Goal: Navigation & Orientation: Understand site structure

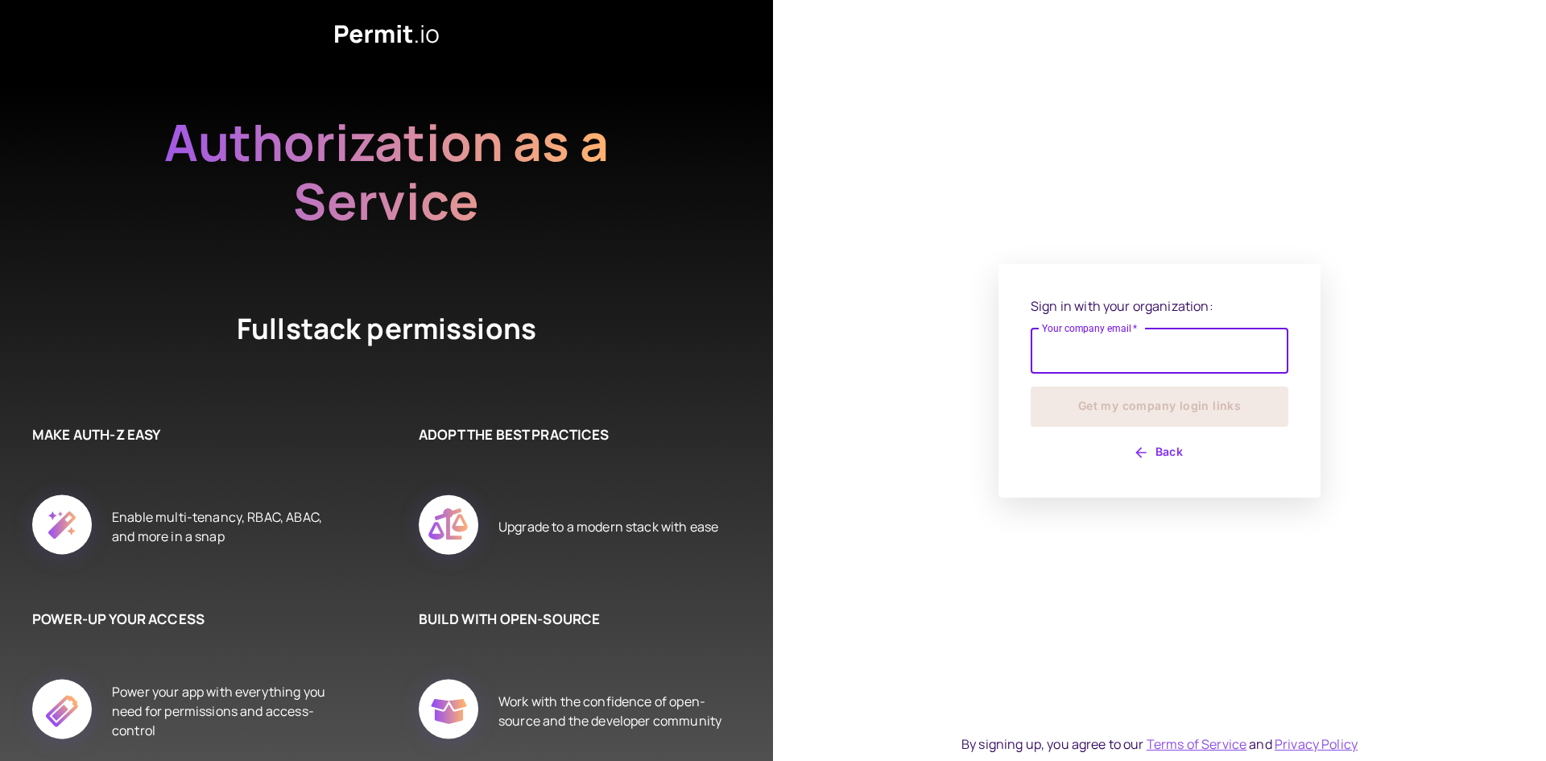
type input "**********"
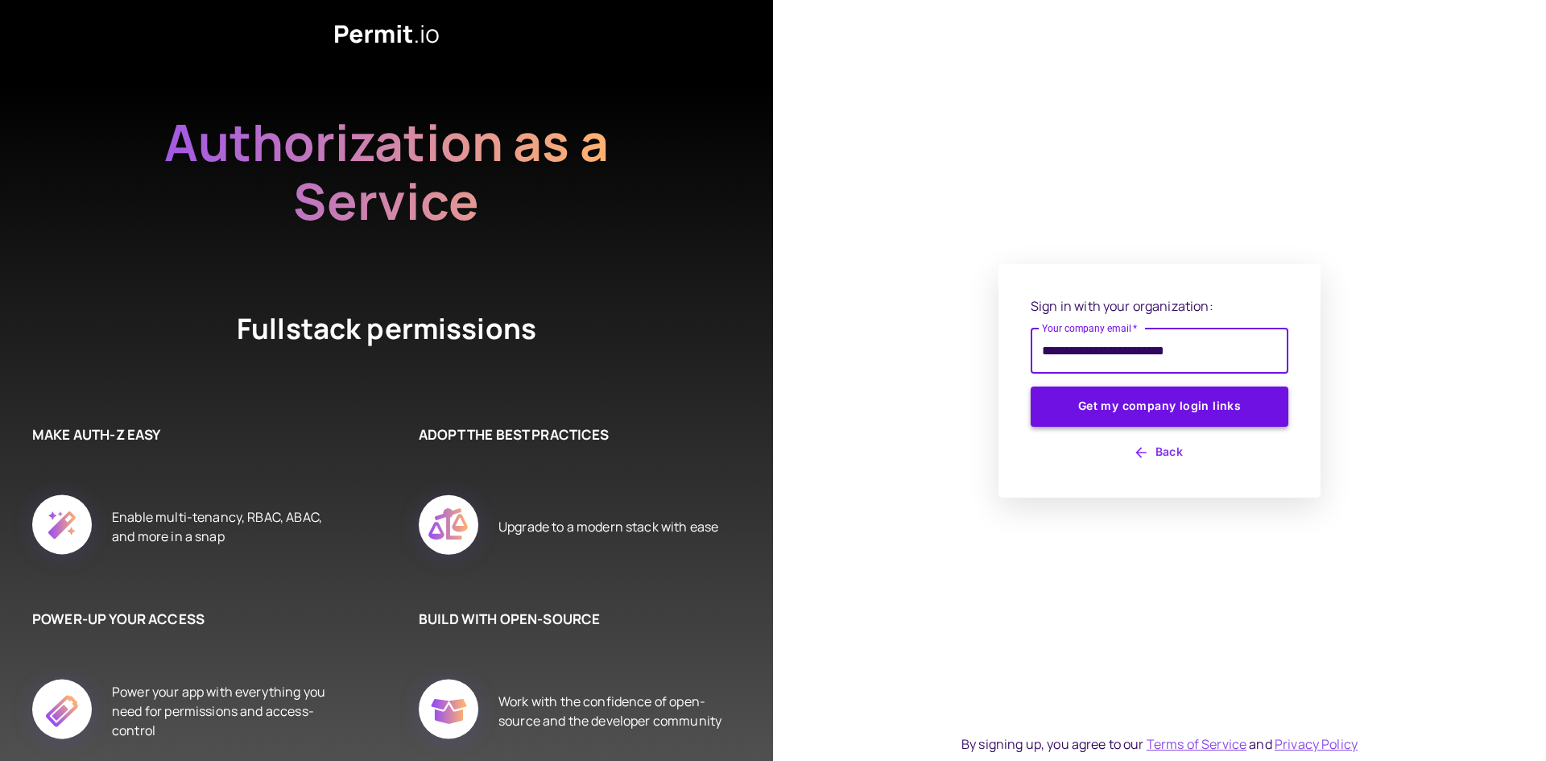
click at [1132, 406] on button "Get my company login links" at bounding box center [1160, 407] width 258 height 40
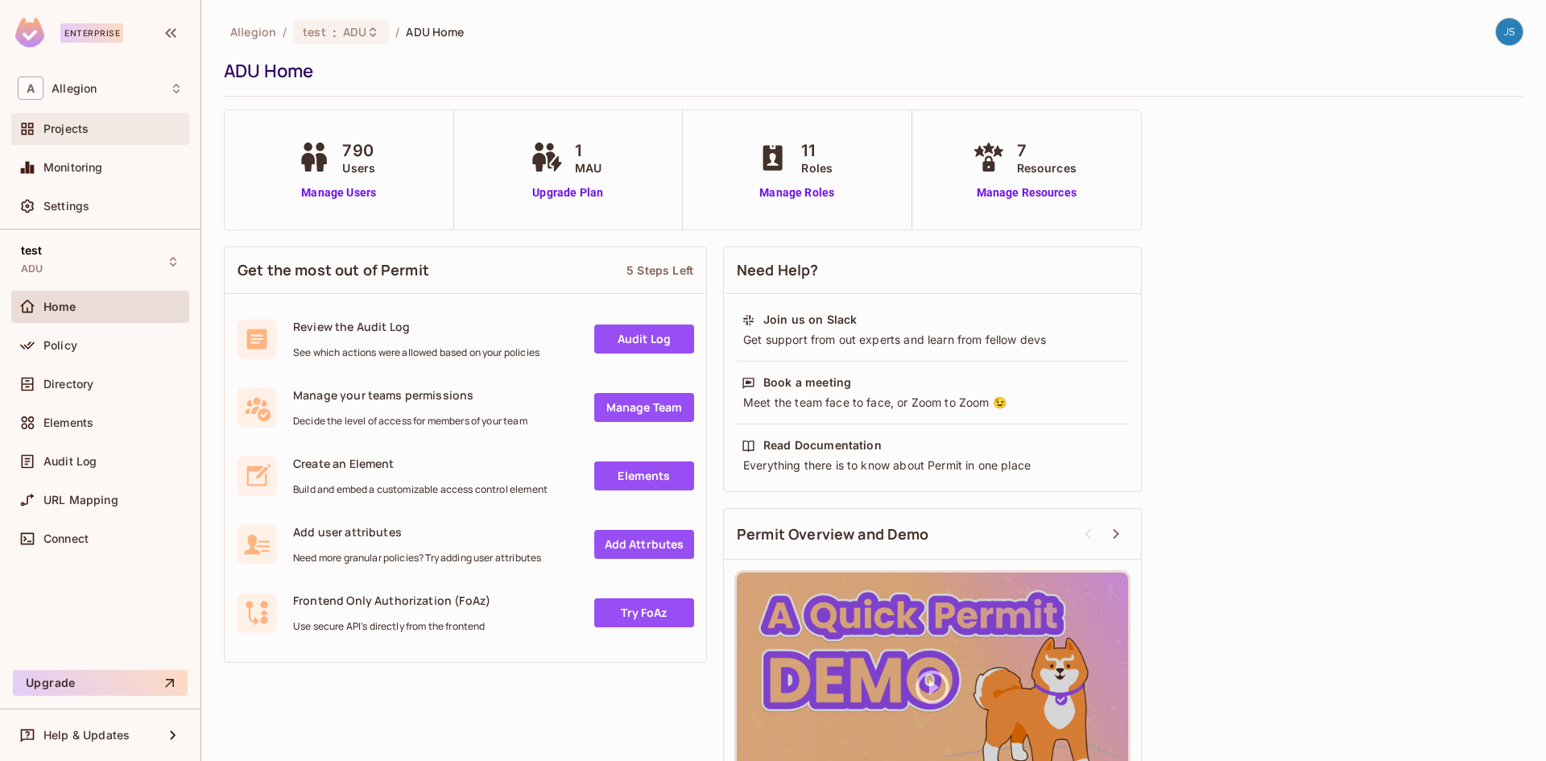
click at [89, 130] on div "Projects" at bounding box center [112, 128] width 139 height 13
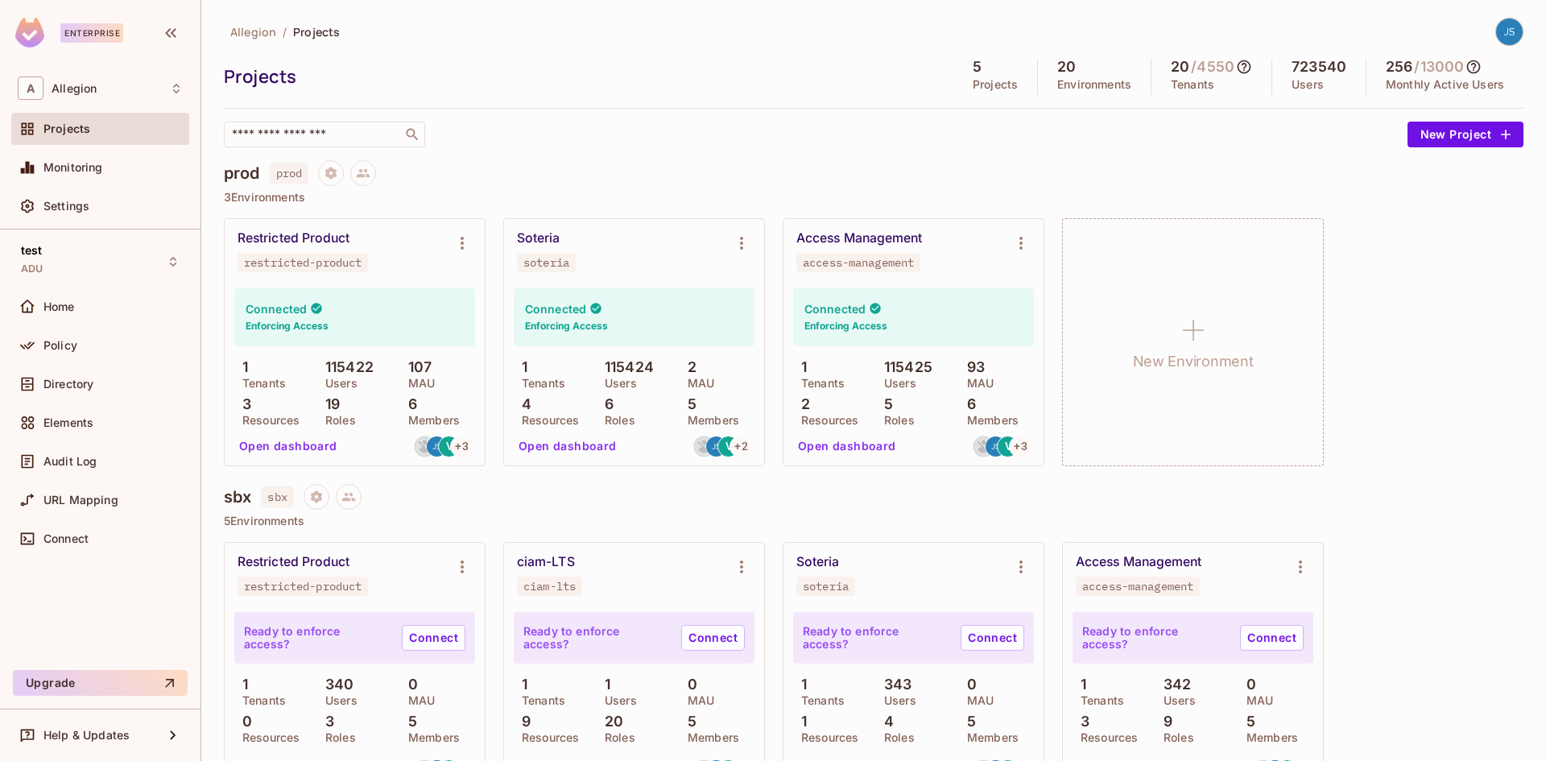
click at [1501, 25] on img at bounding box center [1510, 32] width 27 height 27
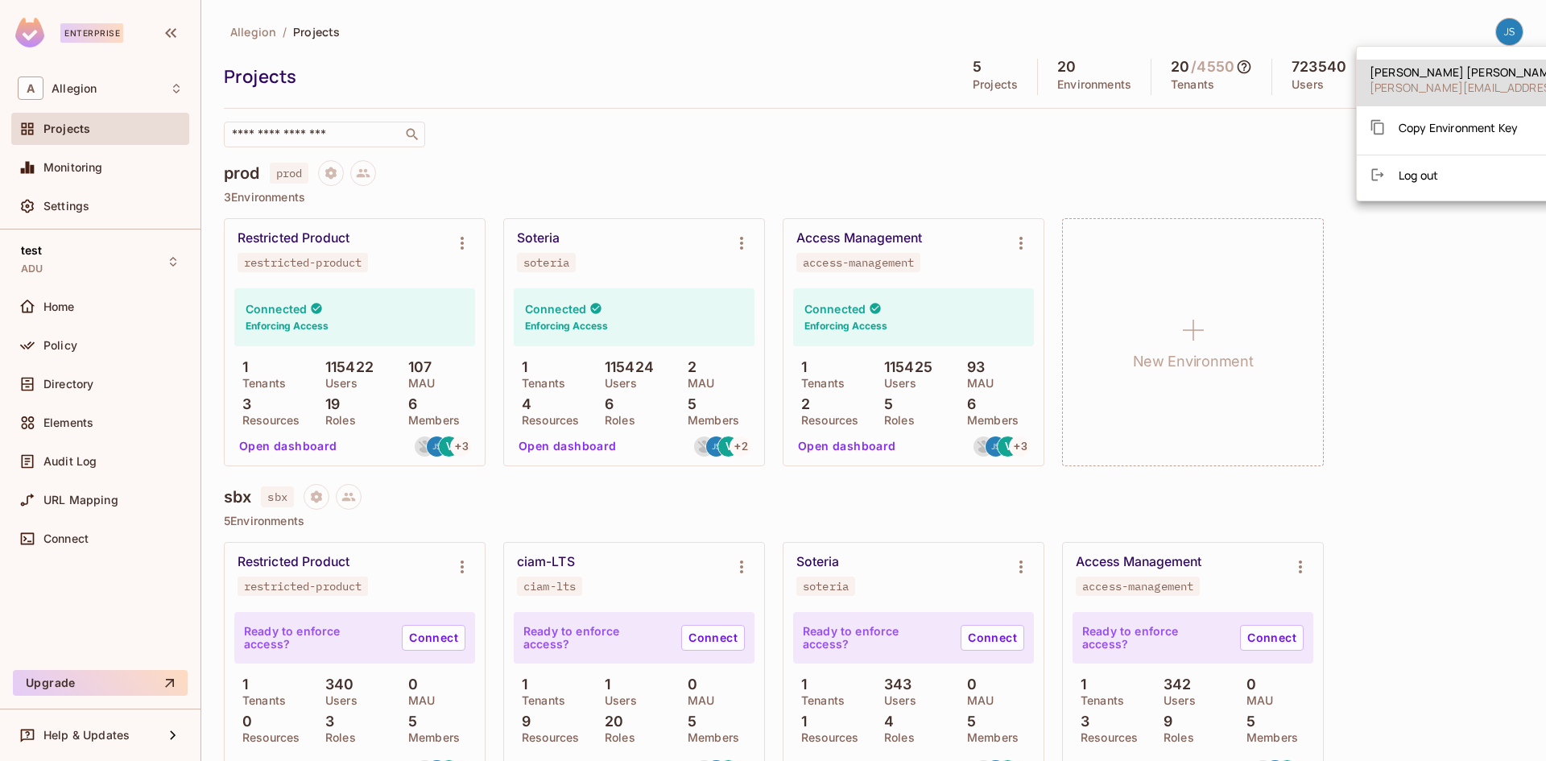
click at [1422, 78] on span "[PERSON_NAME]" at bounding box center [1559, 71] width 379 height 15
click at [1202, 151] on div at bounding box center [773, 380] width 1546 height 761
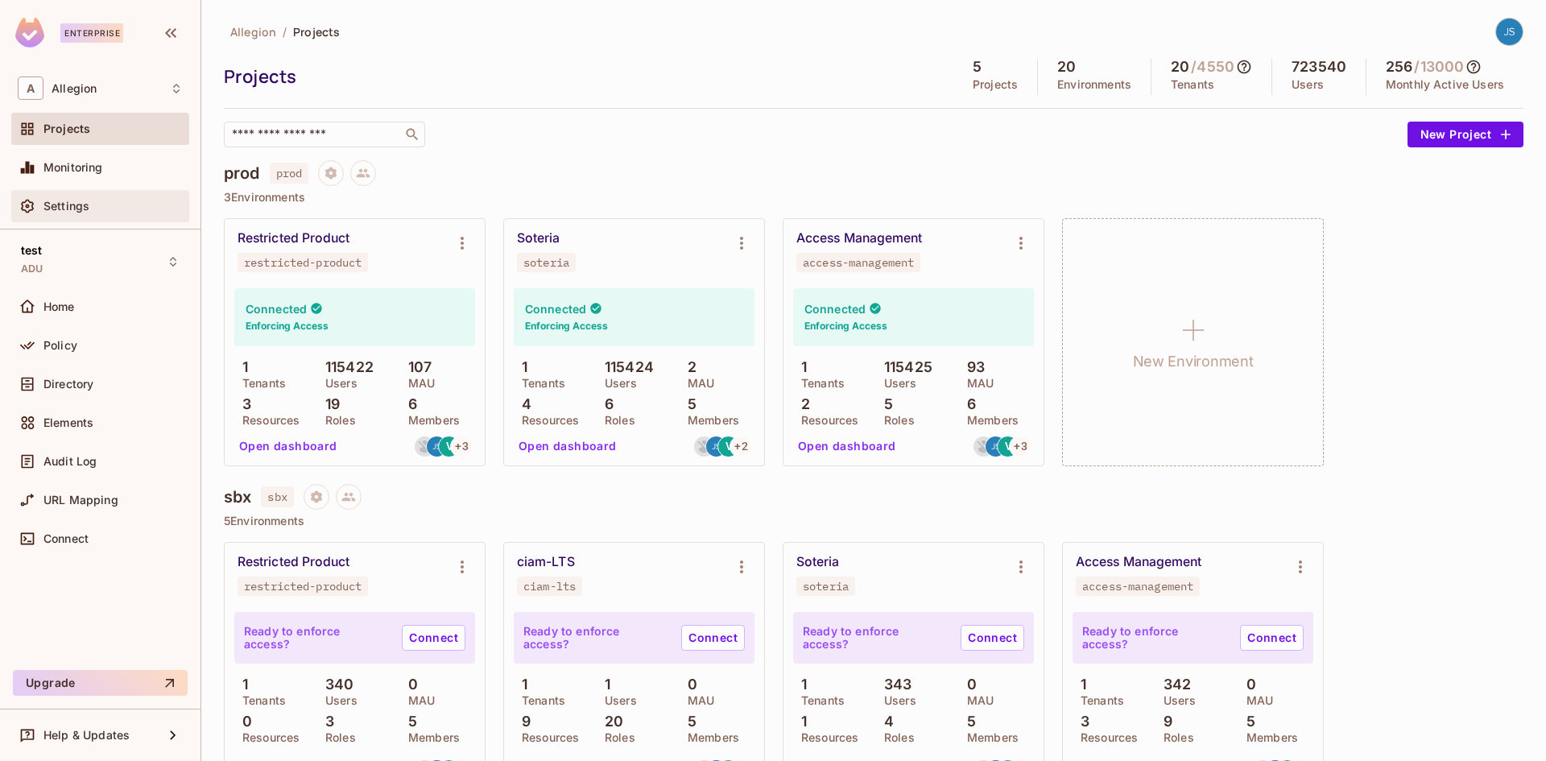
click at [69, 200] on span "Settings" at bounding box center [66, 206] width 46 height 13
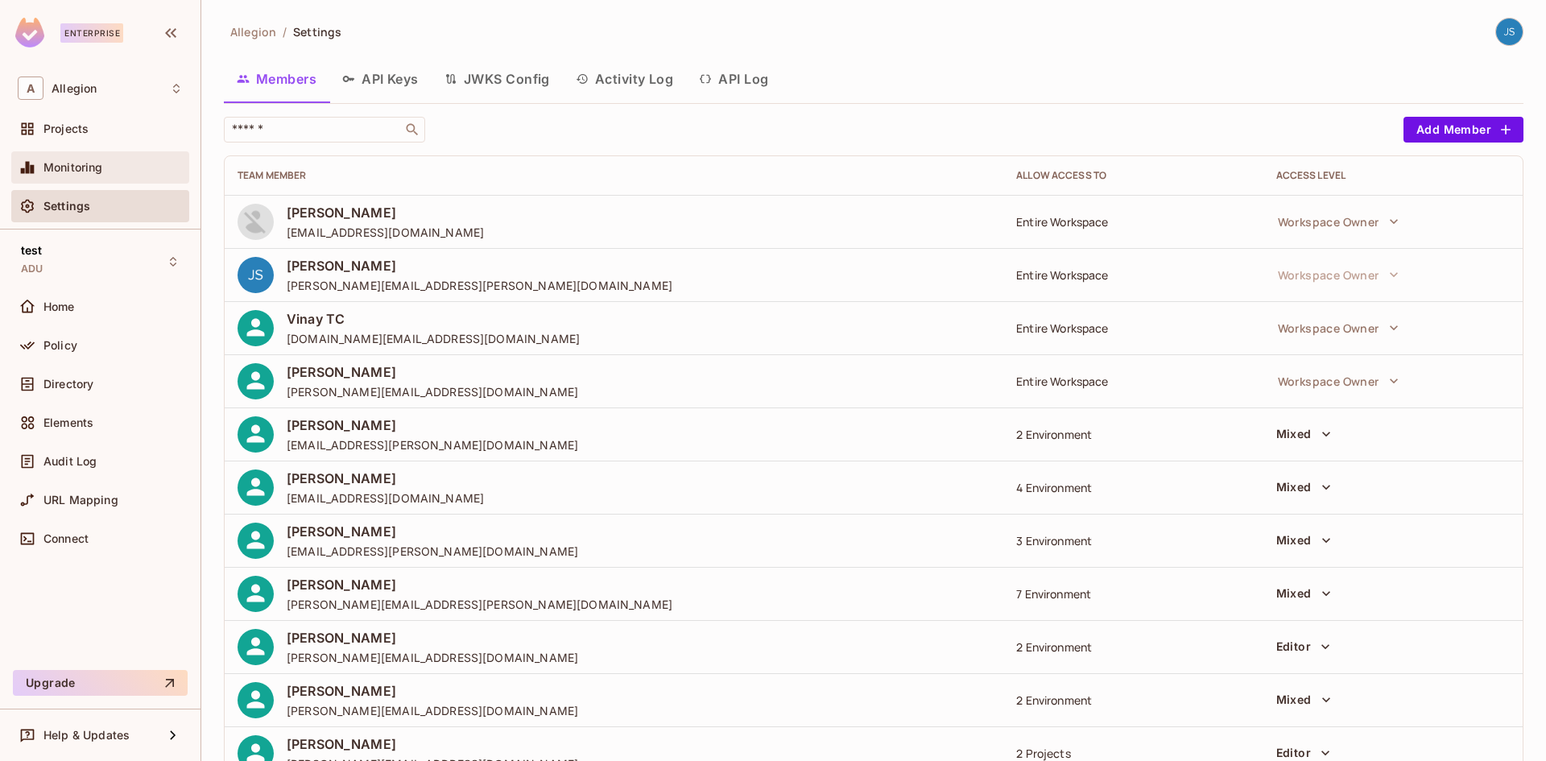
click at [70, 155] on div "Monitoring" at bounding box center [100, 167] width 178 height 32
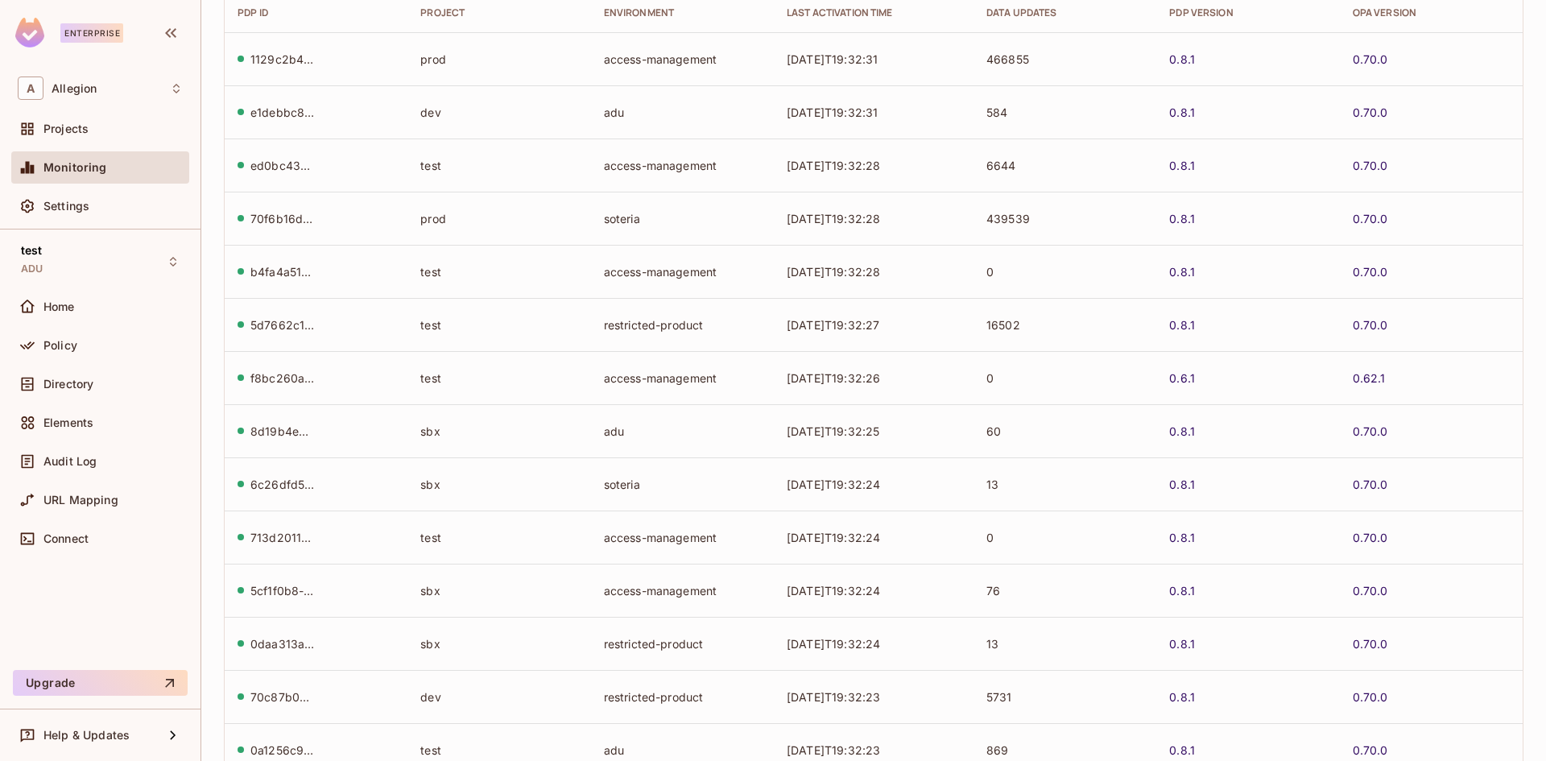
scroll to position [321, 0]
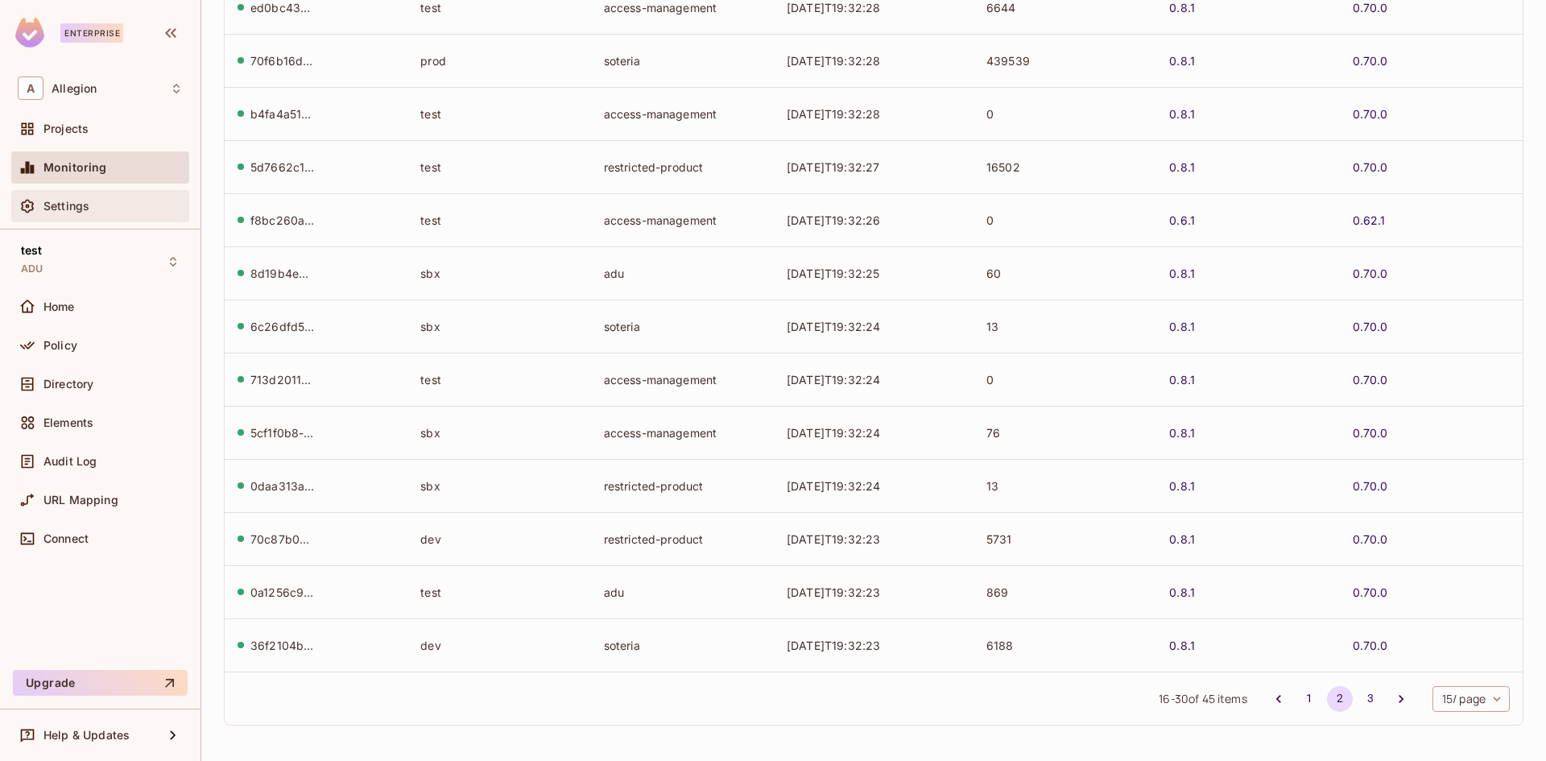
click at [89, 205] on span "Settings" at bounding box center [66, 206] width 46 height 13
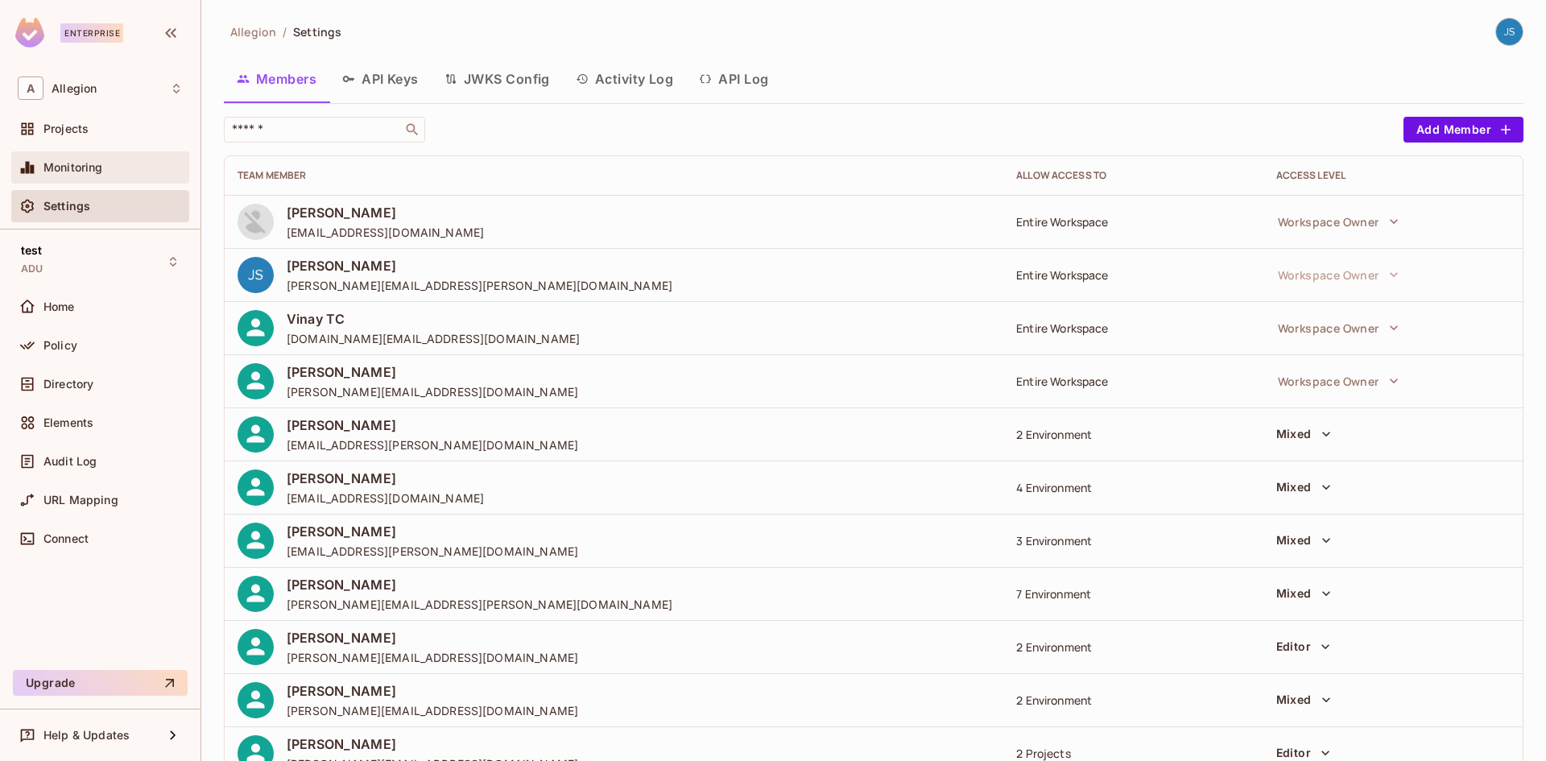
click at [114, 163] on div "Monitoring" at bounding box center [112, 167] width 139 height 13
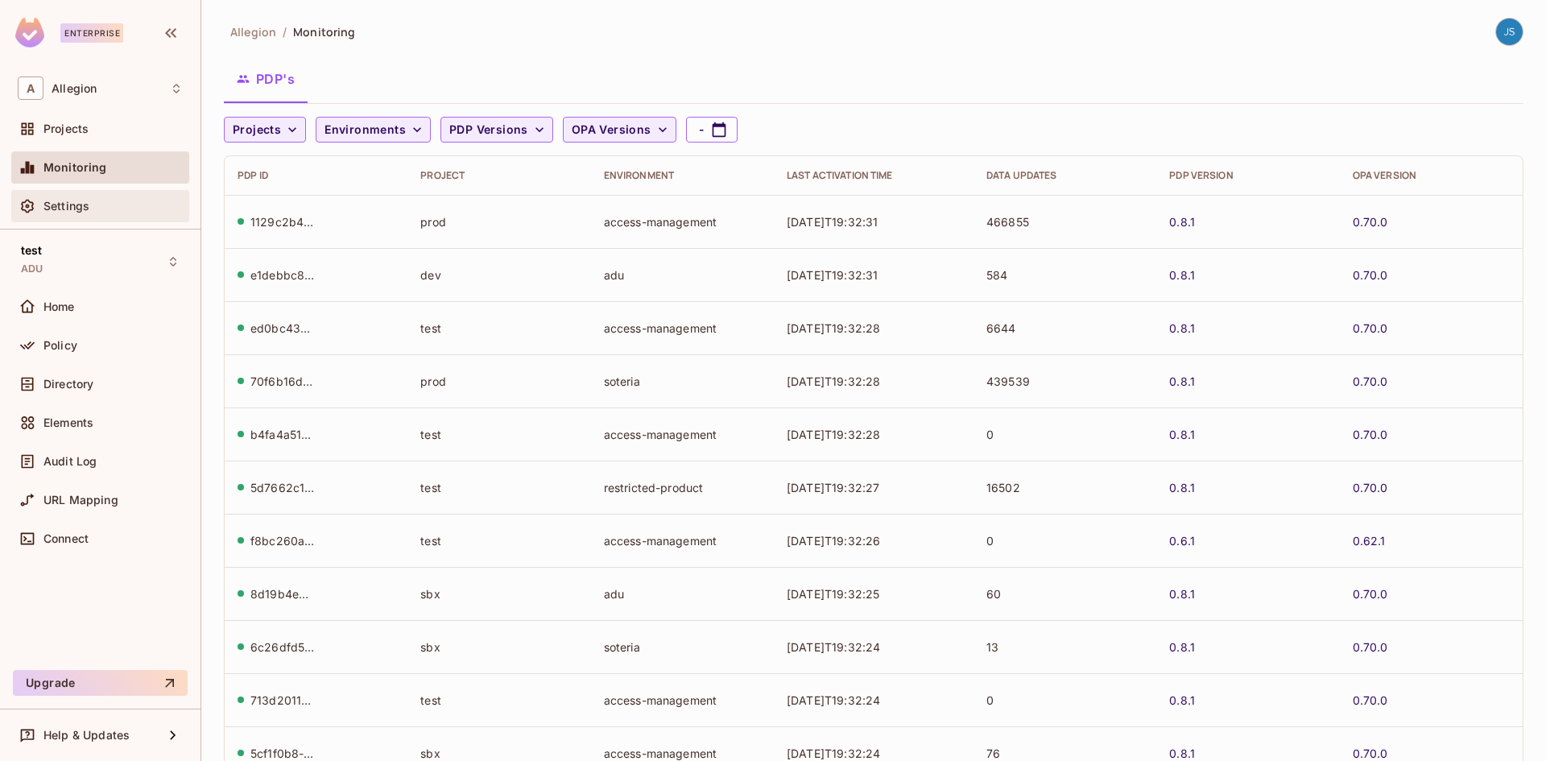
click at [115, 205] on div "Settings" at bounding box center [112, 206] width 139 height 13
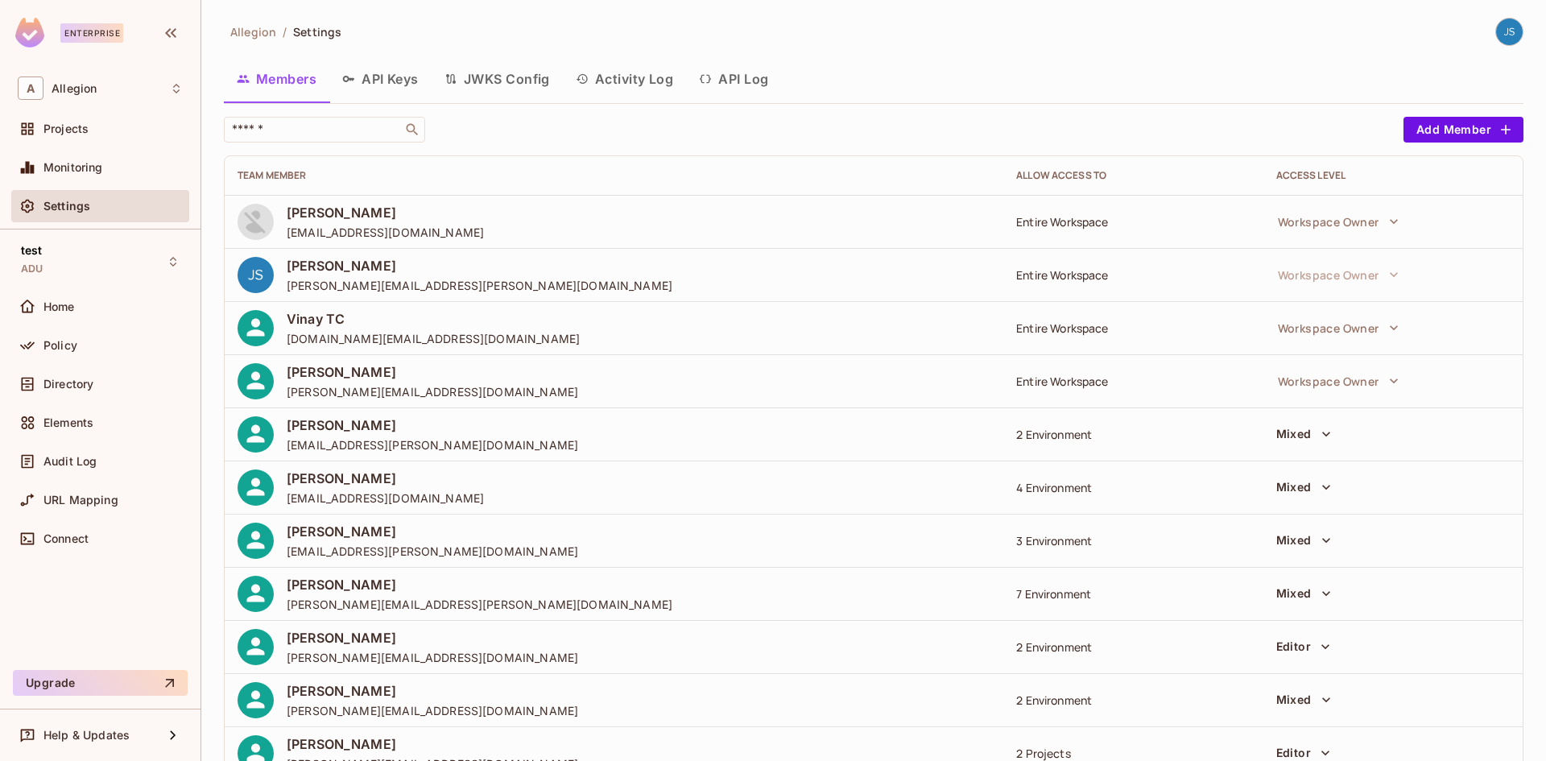
click at [664, 86] on button "Activity Log" at bounding box center [625, 79] width 124 height 40
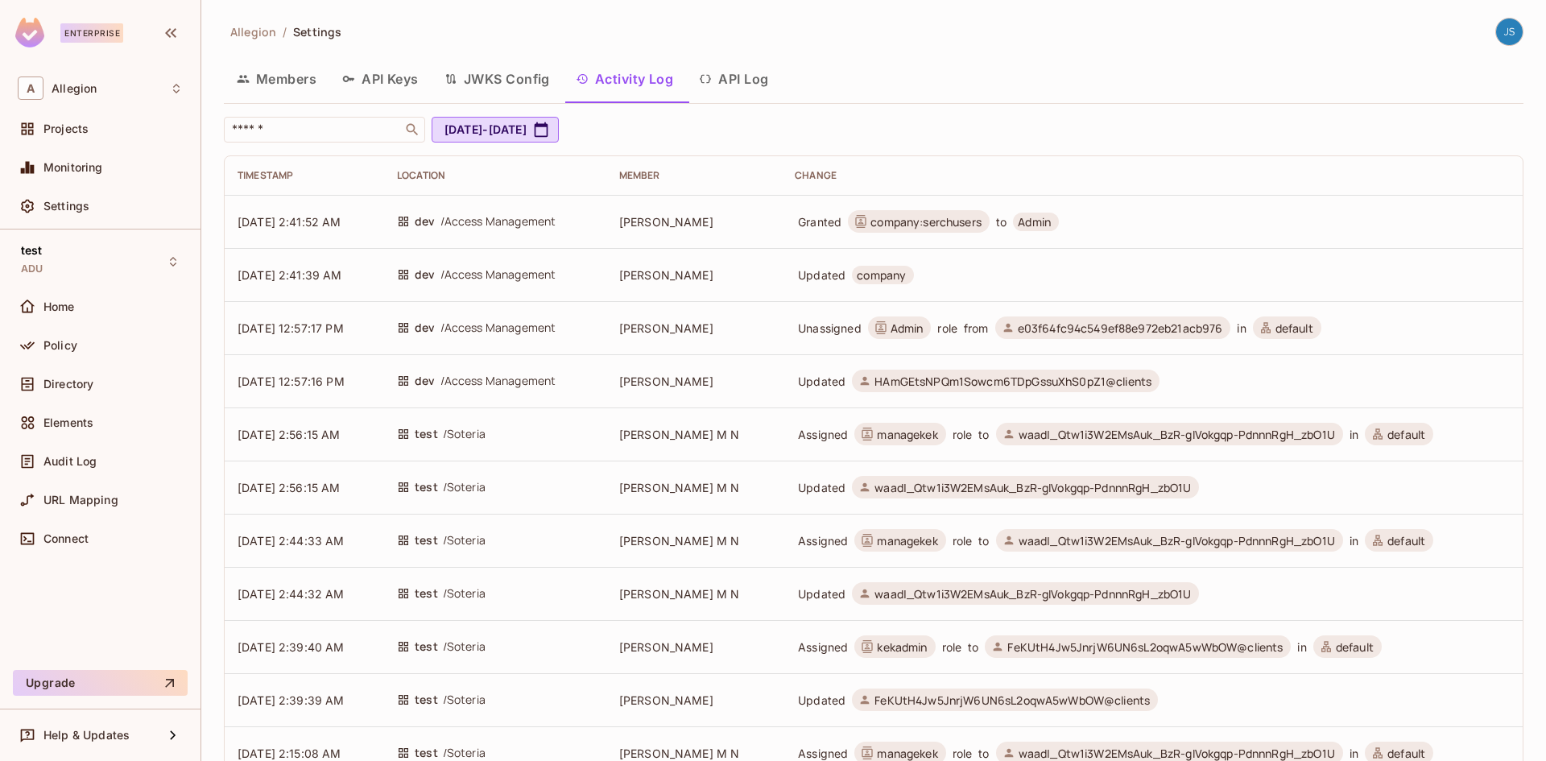
click at [738, 74] on button "API Log" at bounding box center [733, 79] width 95 height 40
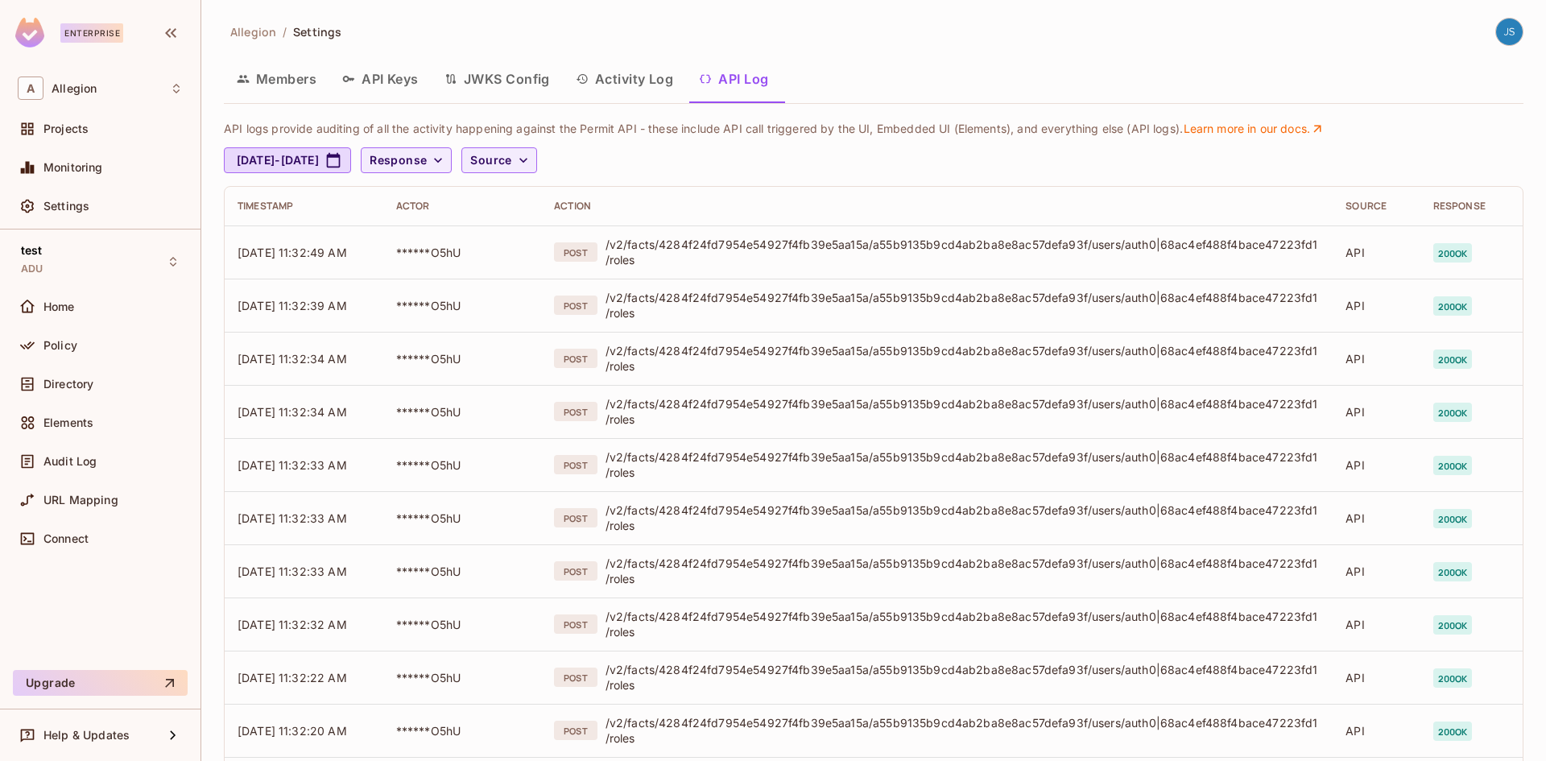
click at [484, 74] on button "JWKS Config" at bounding box center [497, 79] width 131 height 40
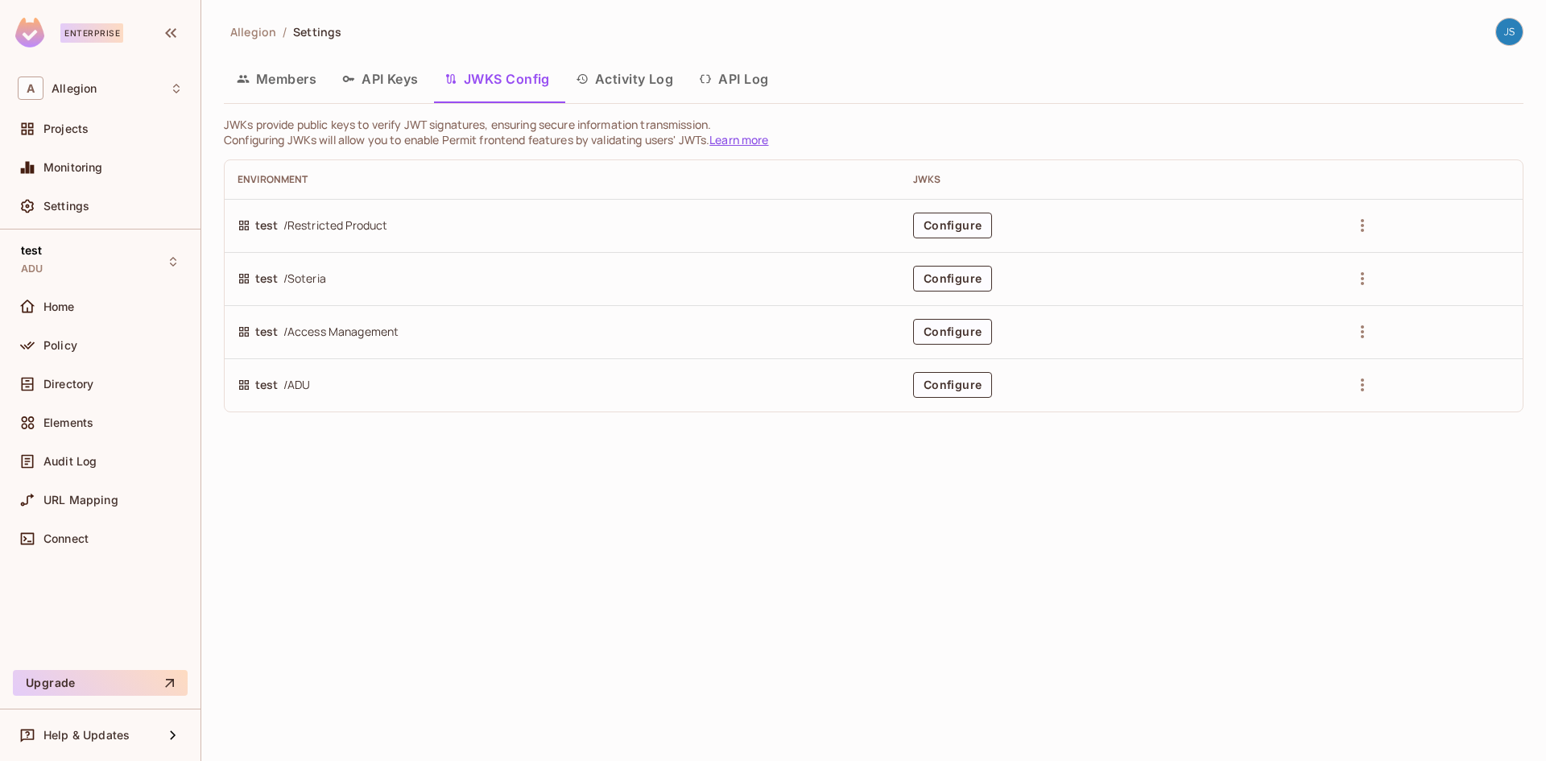
click at [366, 79] on button "API Keys" at bounding box center [380, 79] width 102 height 40
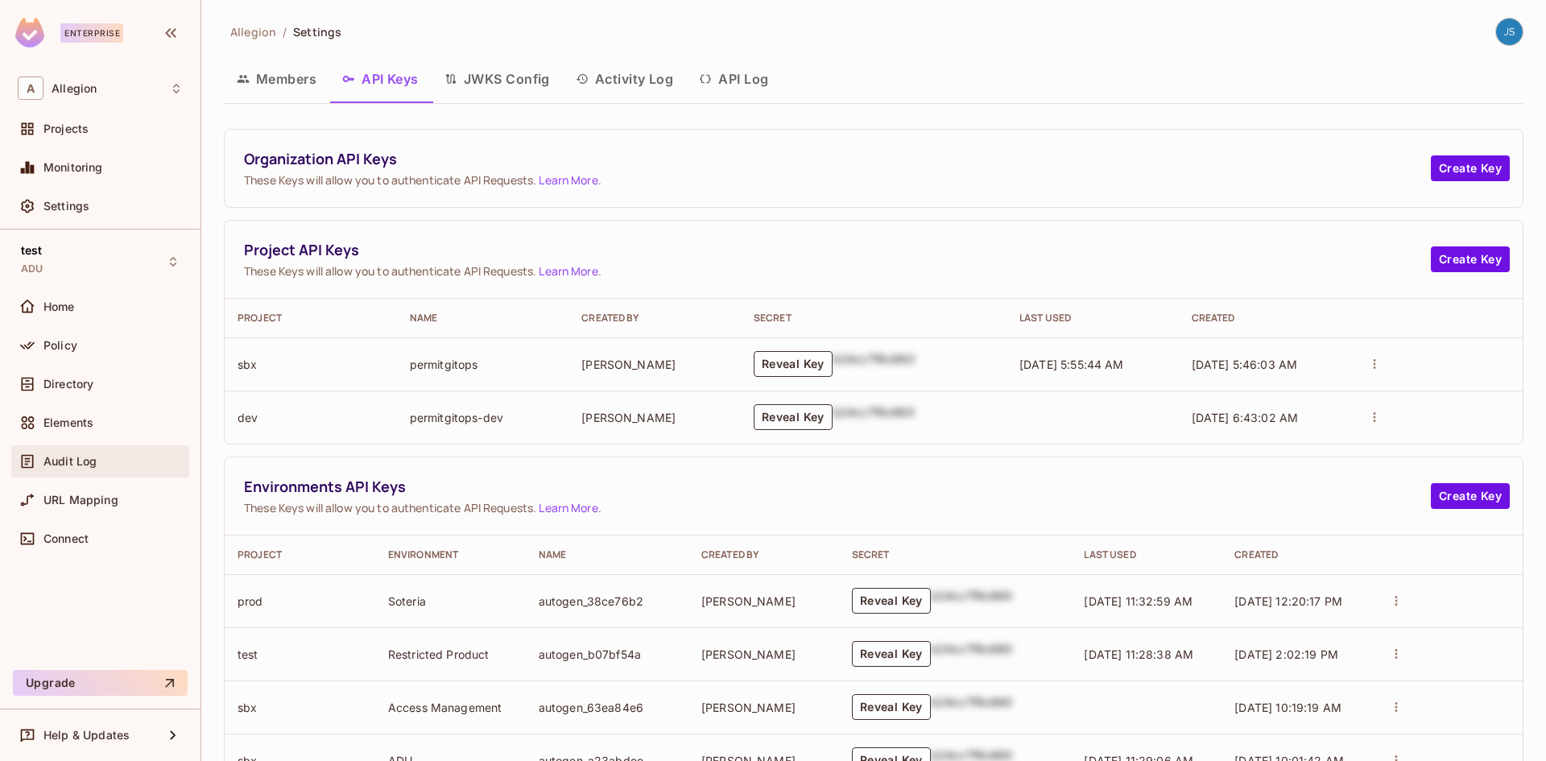
click at [81, 473] on div "Audit Log" at bounding box center [100, 461] width 178 height 32
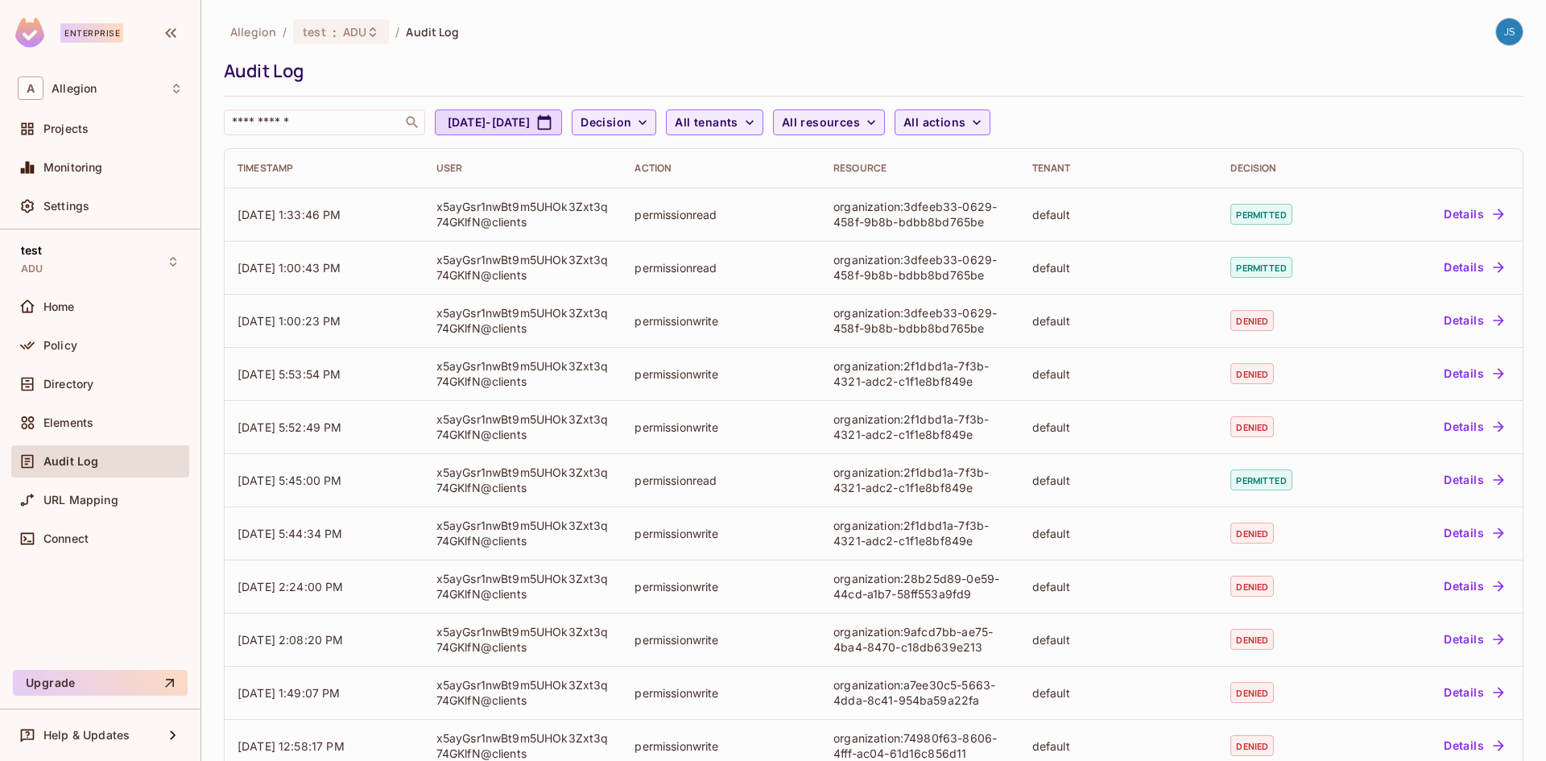
click at [105, 32] on div "Enterprise" at bounding box center [91, 32] width 63 height 19
click at [85, 83] on span "Allegion" at bounding box center [74, 88] width 45 height 13
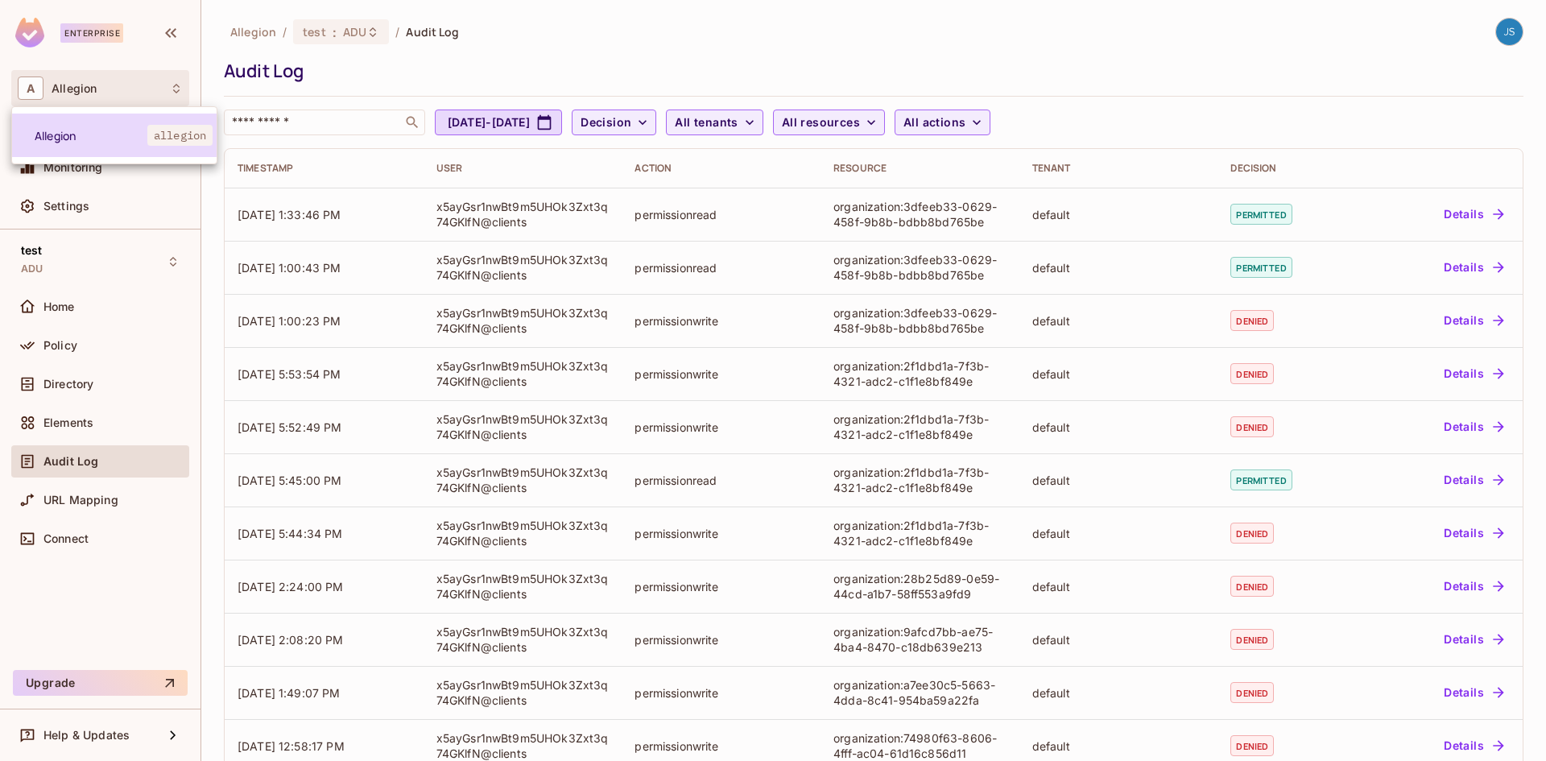
click at [99, 132] on span "Allegion" at bounding box center [91, 135] width 113 height 15
click at [84, 89] on span "Allegion" at bounding box center [74, 88] width 45 height 13
click at [358, 87] on div at bounding box center [773, 380] width 1546 height 761
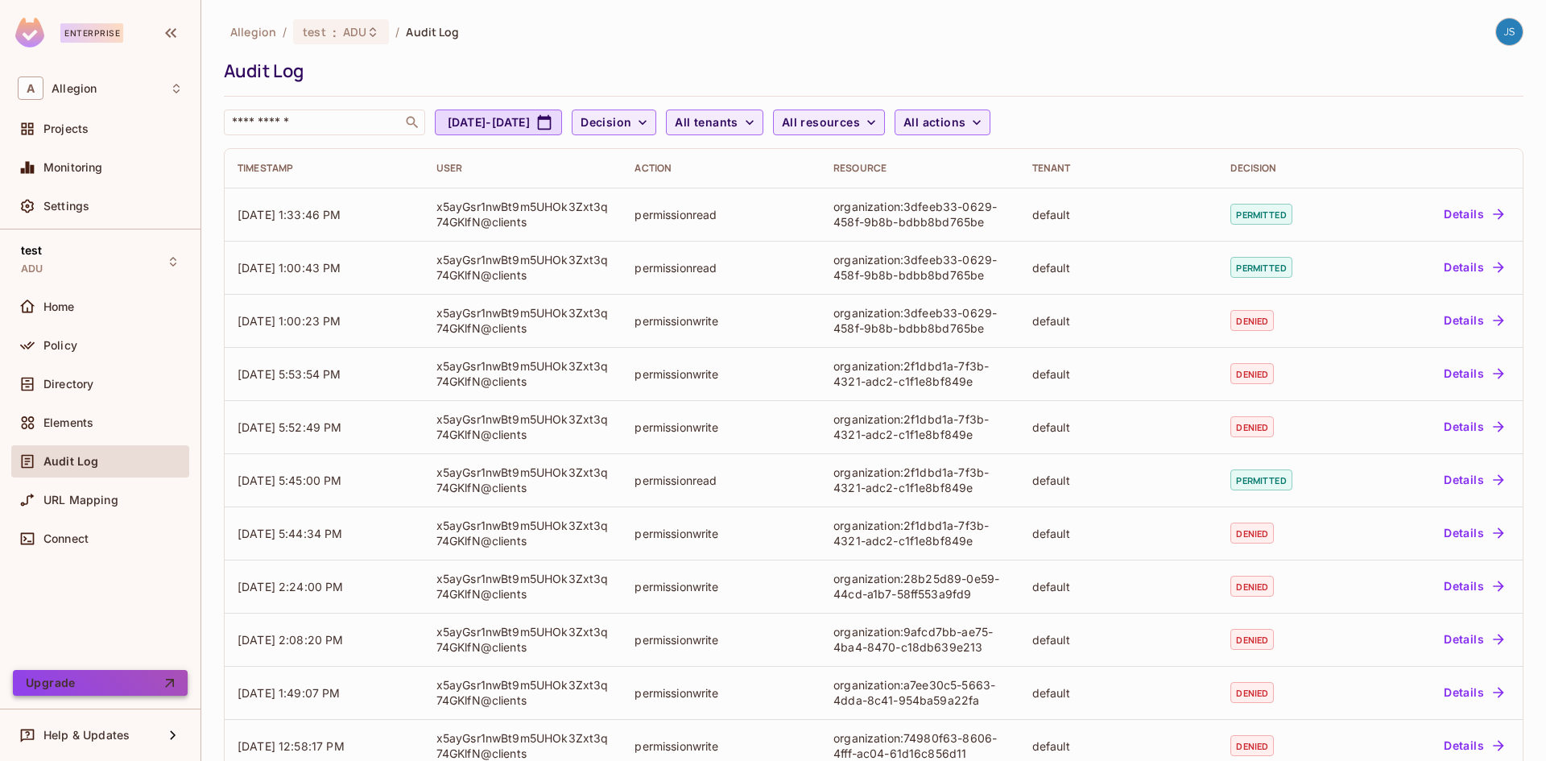
click at [108, 688] on button "Upgrade" at bounding box center [100, 683] width 175 height 26
click at [90, 538] on div "Connect" at bounding box center [112, 538] width 139 height 13
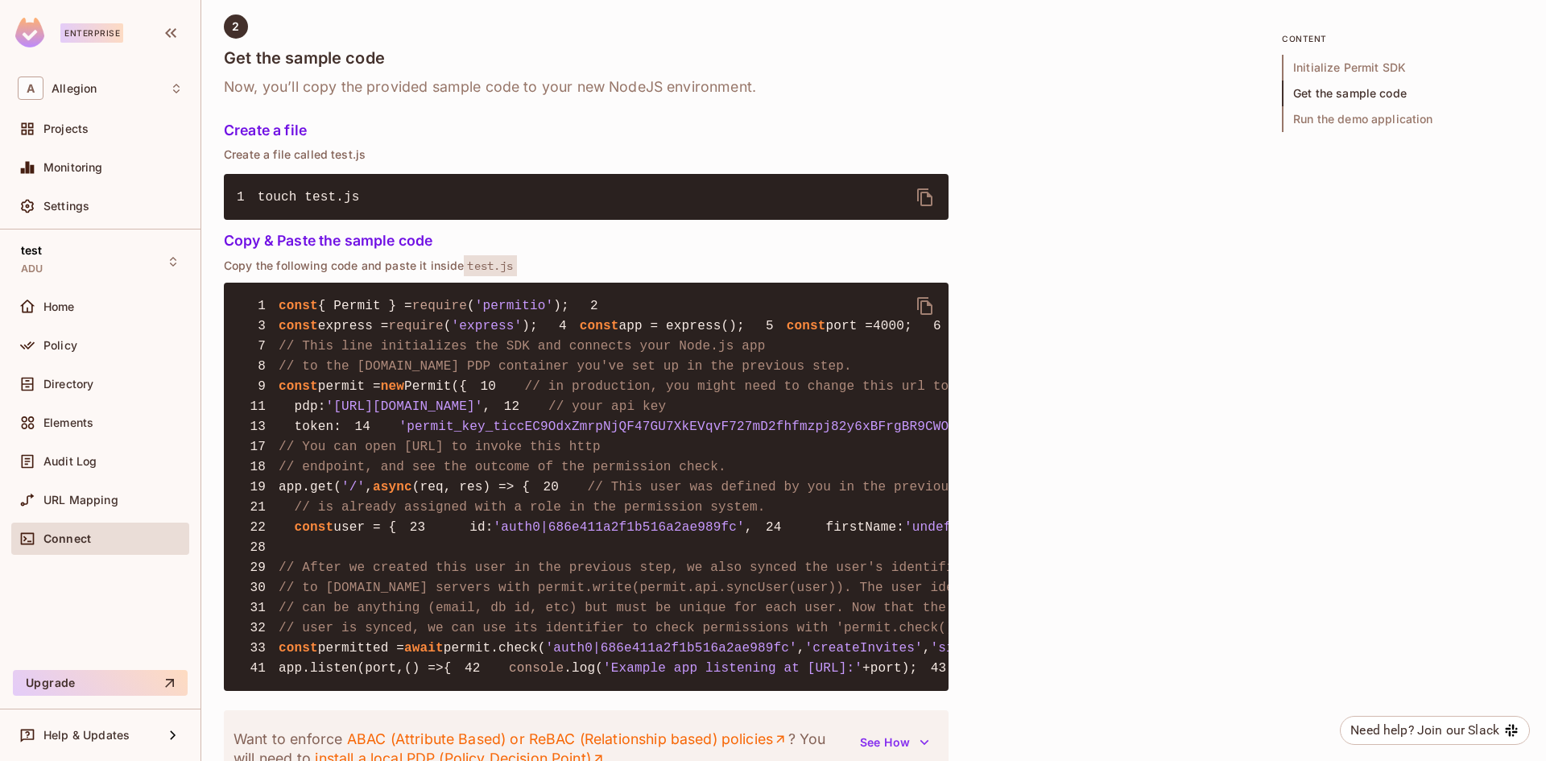
scroll to position [1208, 0]
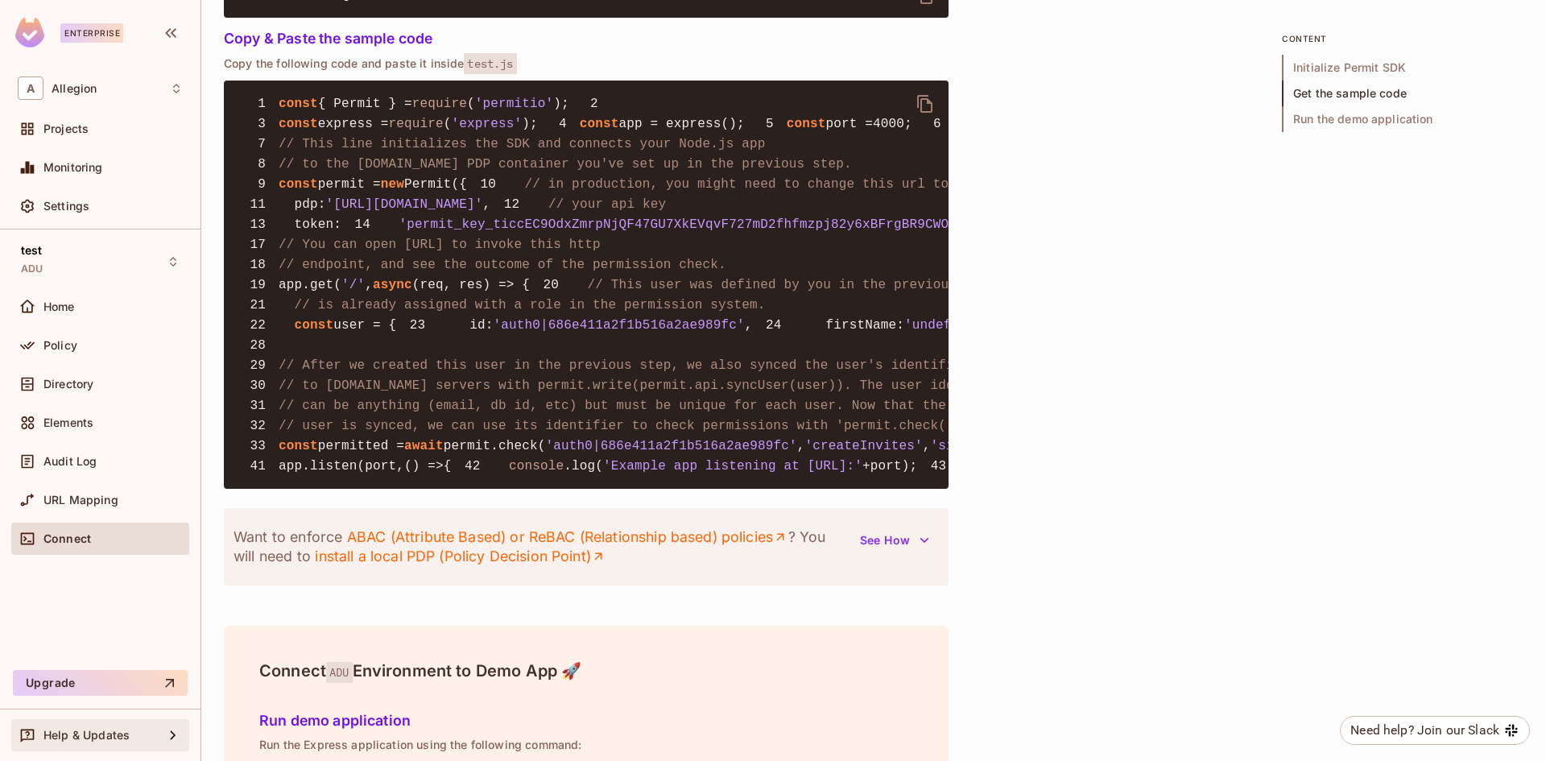
click at [89, 735] on span "Help & Updates" at bounding box center [86, 735] width 86 height 13
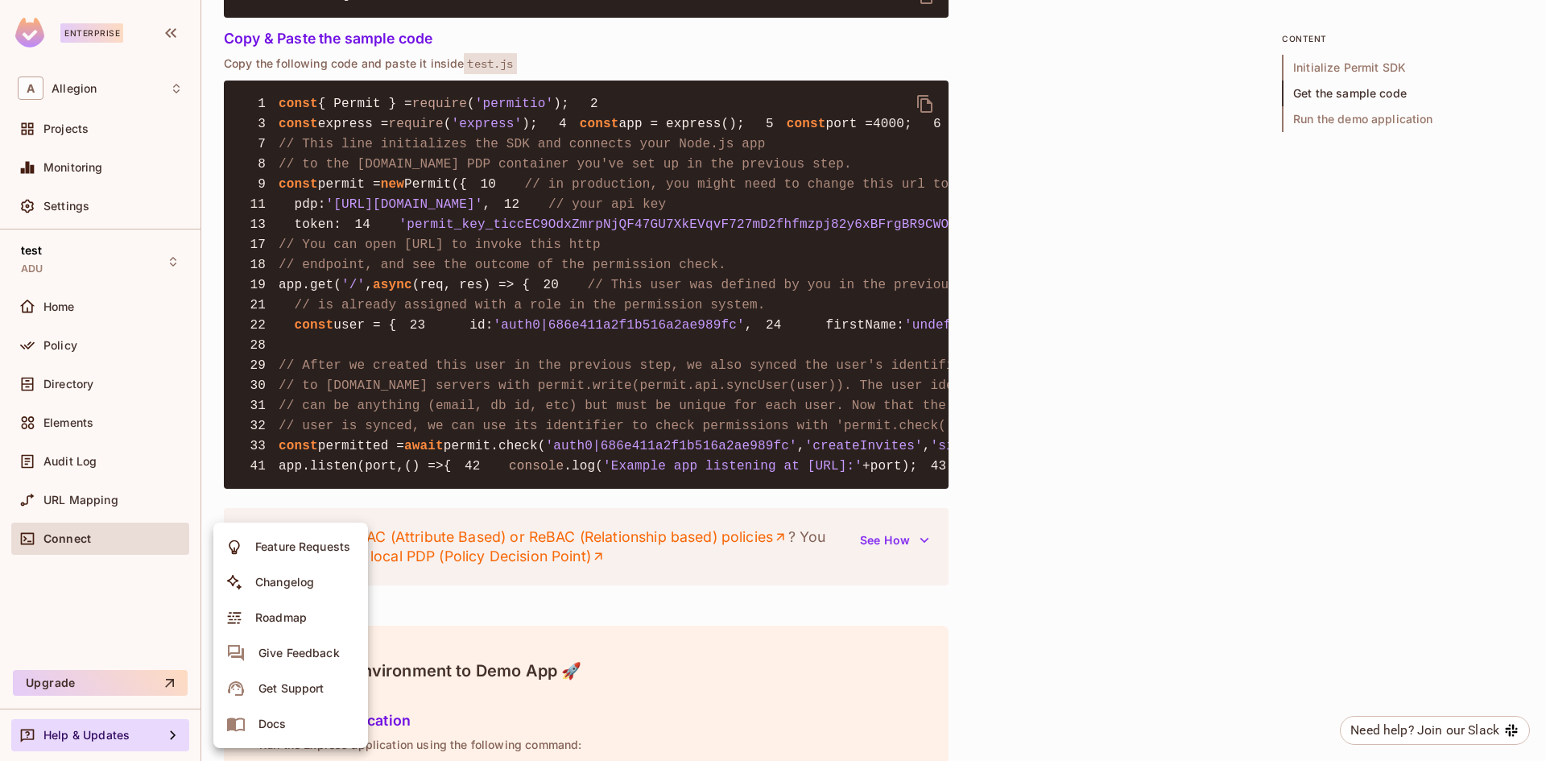
click at [100, 581] on div at bounding box center [773, 380] width 1546 height 761
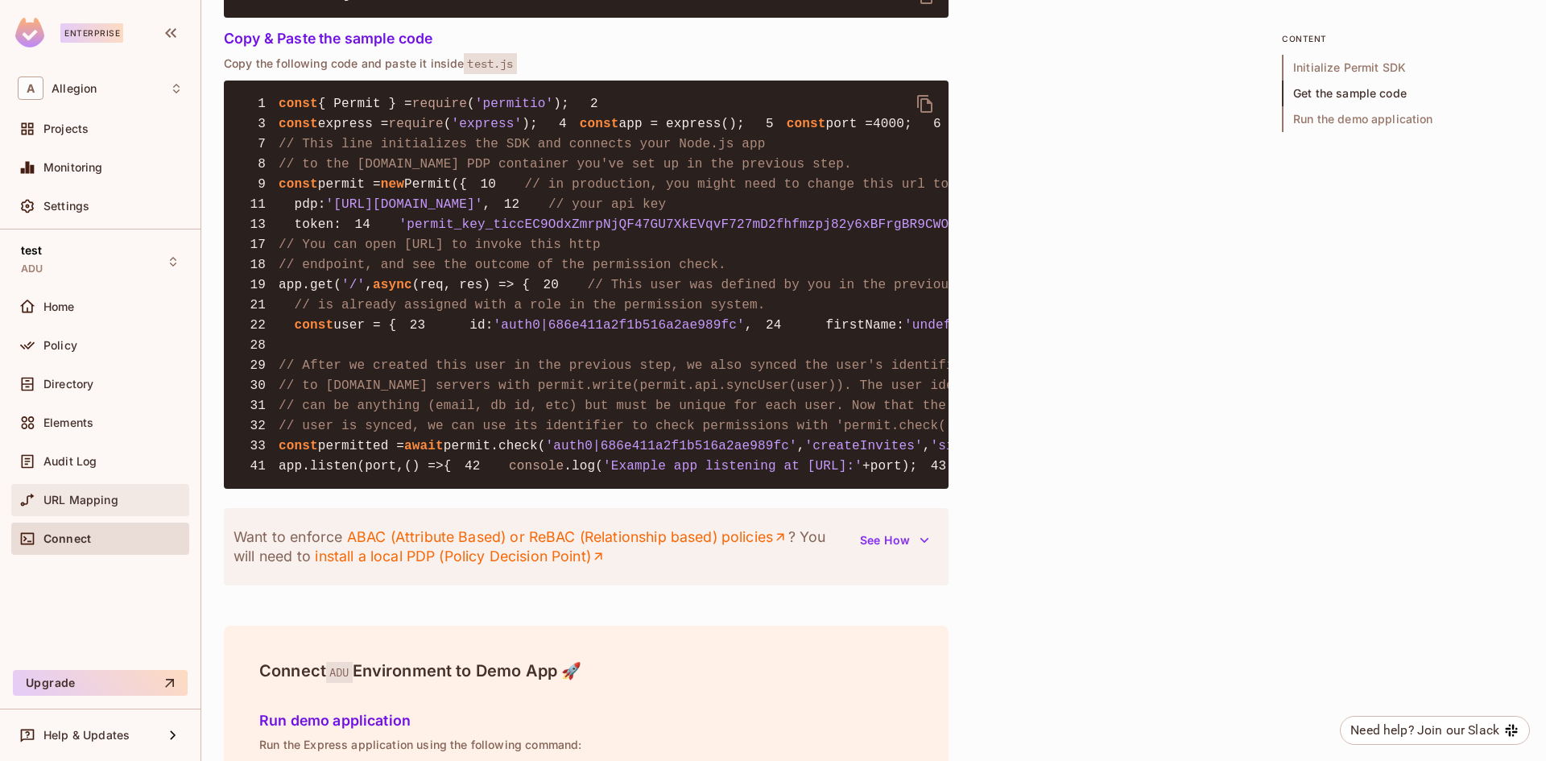
click at [100, 497] on span "URL Mapping" at bounding box center [80, 500] width 75 height 13
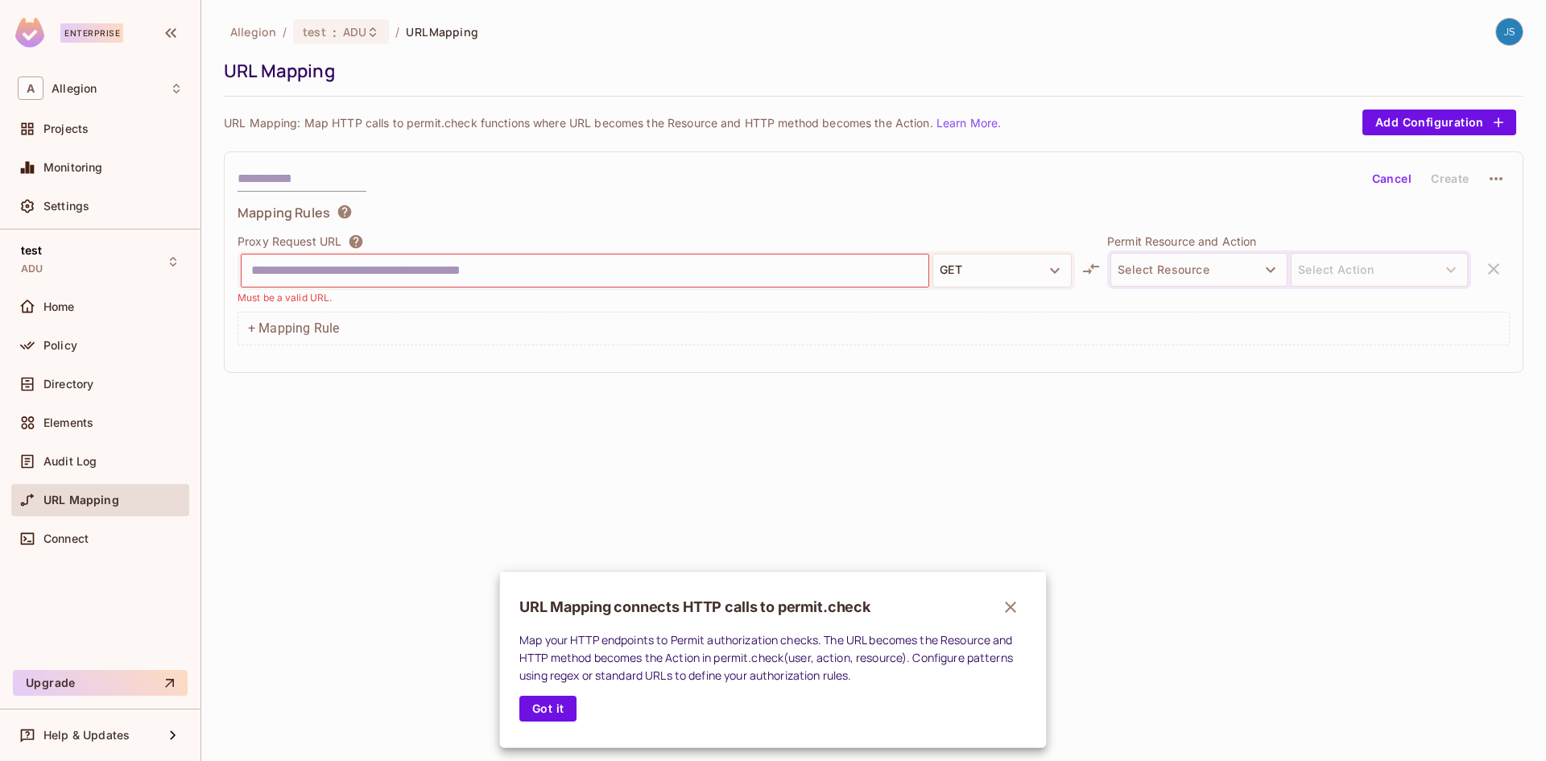
drag, startPoint x: 64, startPoint y: 377, endPoint x: 72, endPoint y: 382, distance: 8.7
click at [64, 376] on div at bounding box center [773, 380] width 1546 height 761
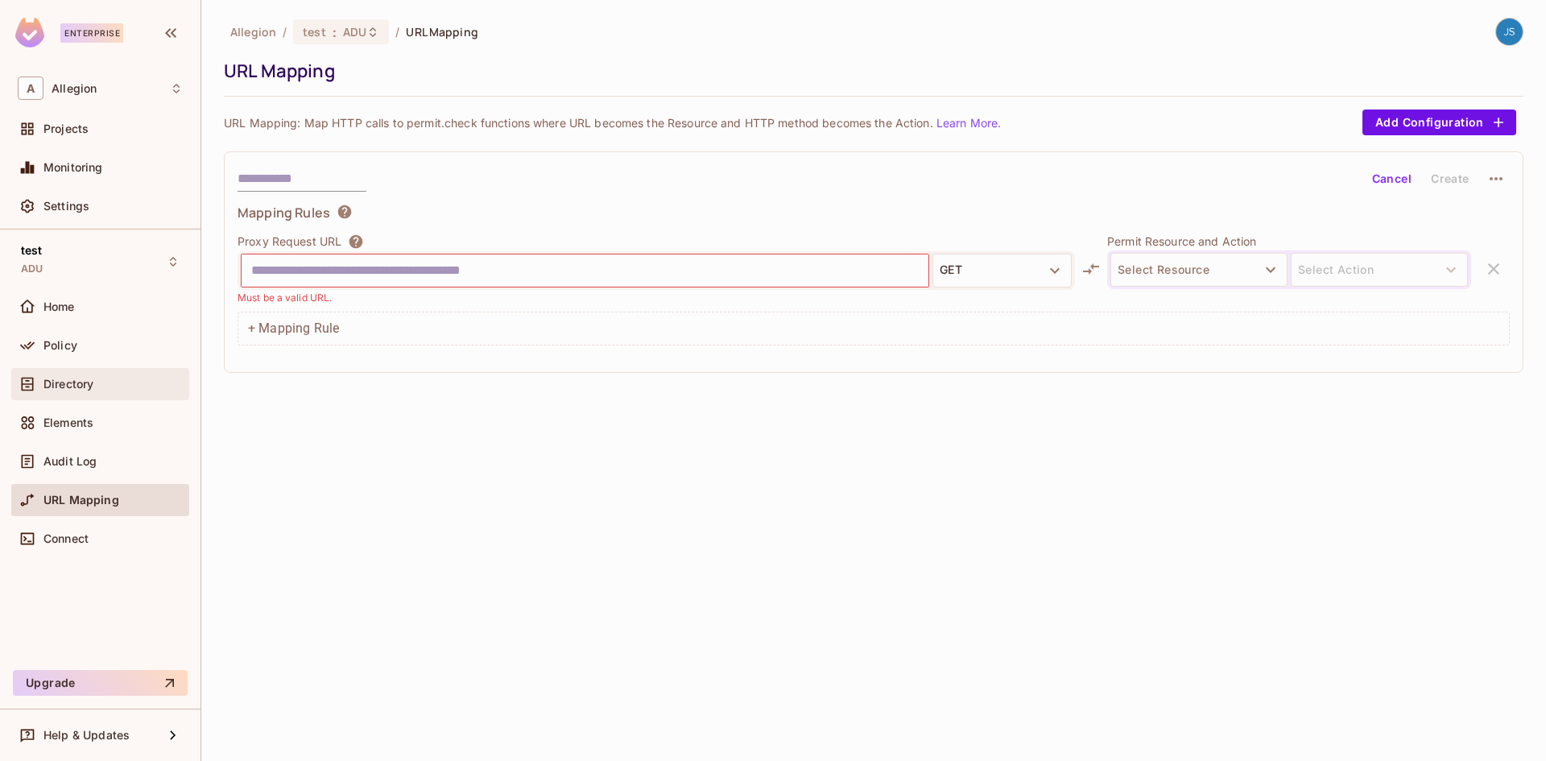
click at [74, 385] on span "Directory" at bounding box center [68, 384] width 50 height 13
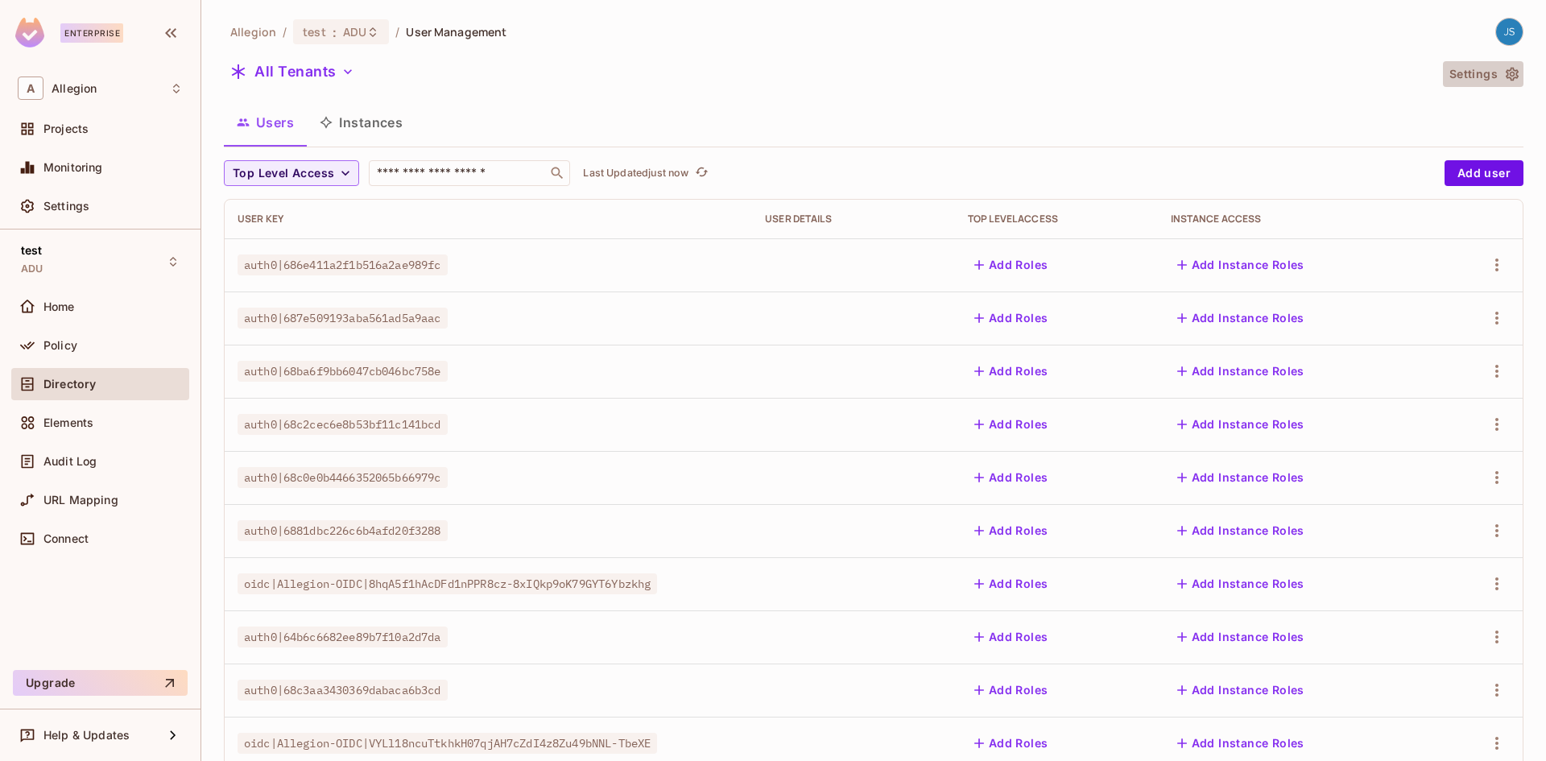
click at [1506, 78] on icon "button" at bounding box center [1512, 75] width 13 height 14
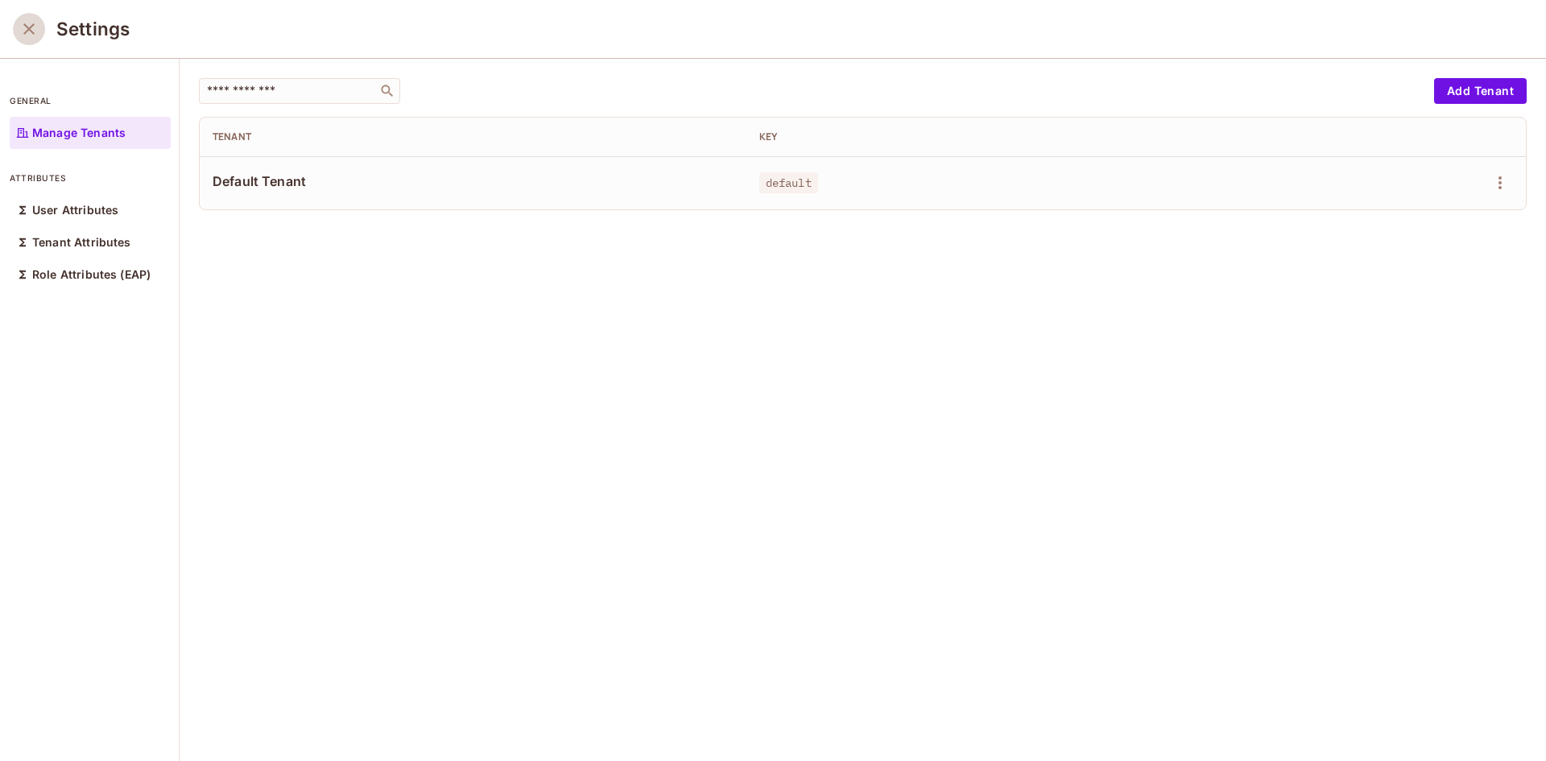
click at [41, 20] on button "close" at bounding box center [29, 29] width 32 height 32
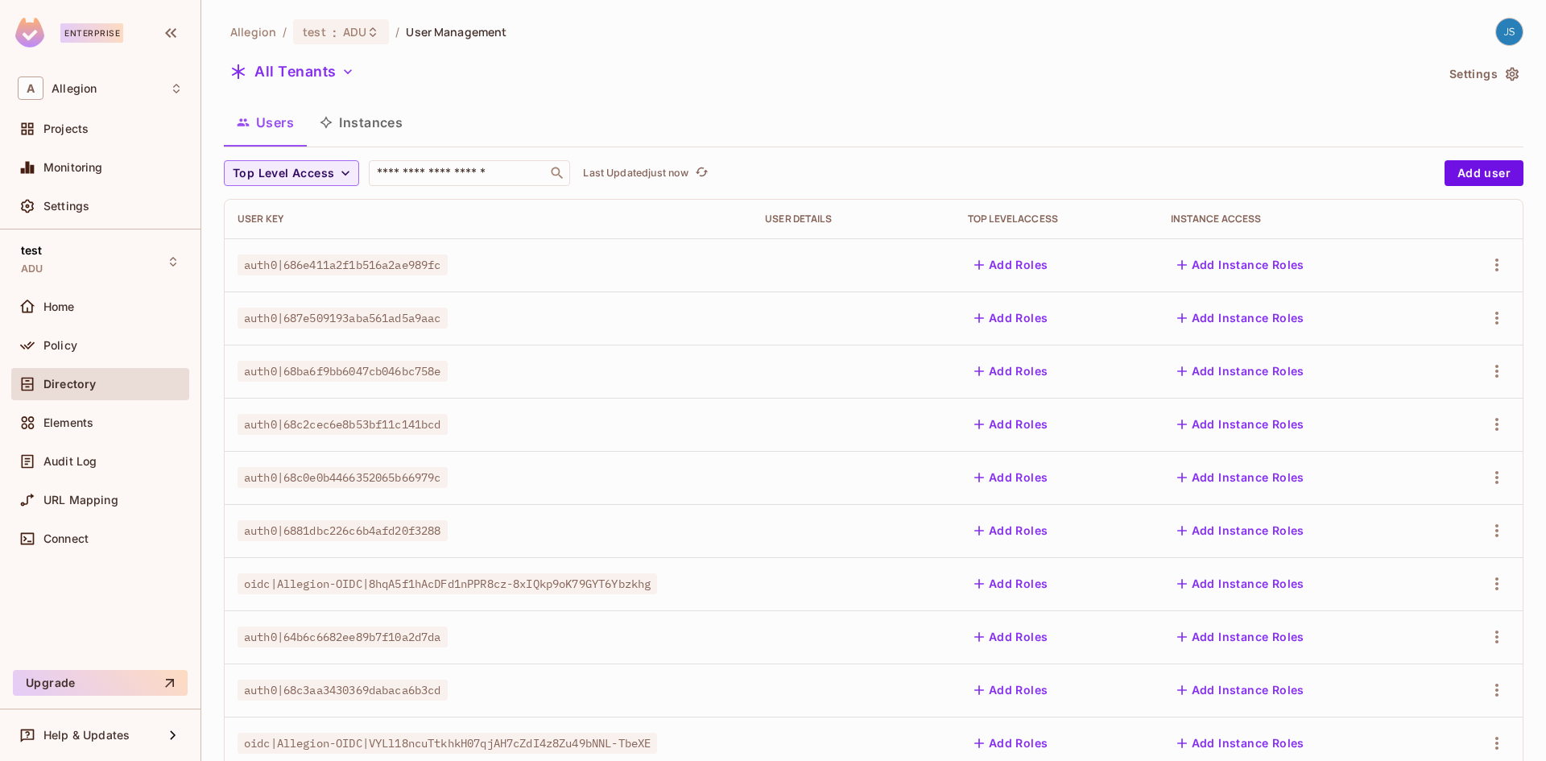
click at [44, 32] on div "Enterprise" at bounding box center [77, 33] width 124 height 30
click at [33, 29] on img at bounding box center [29, 33] width 29 height 30
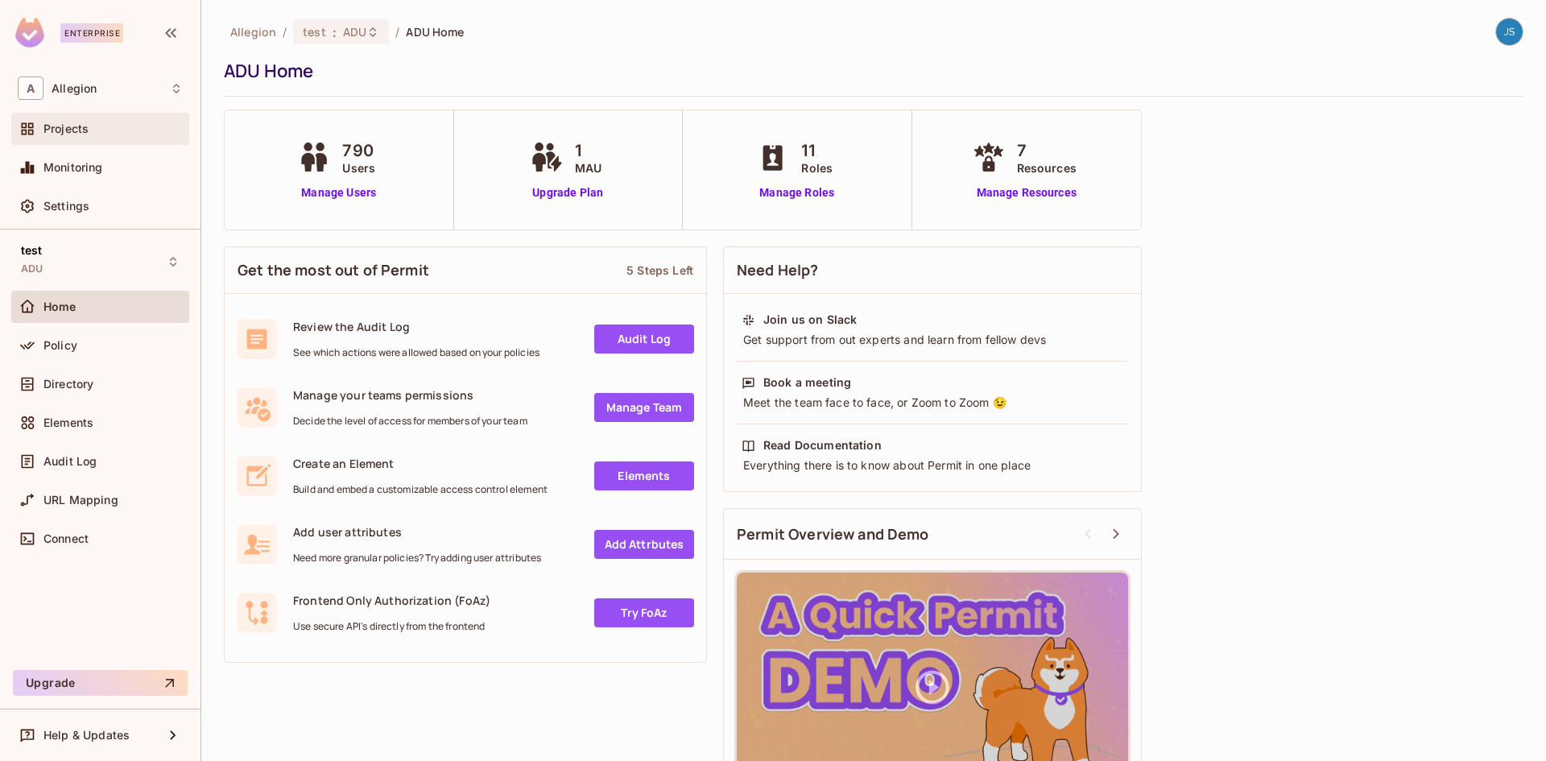
click at [110, 118] on div "Projects" at bounding box center [100, 129] width 178 height 32
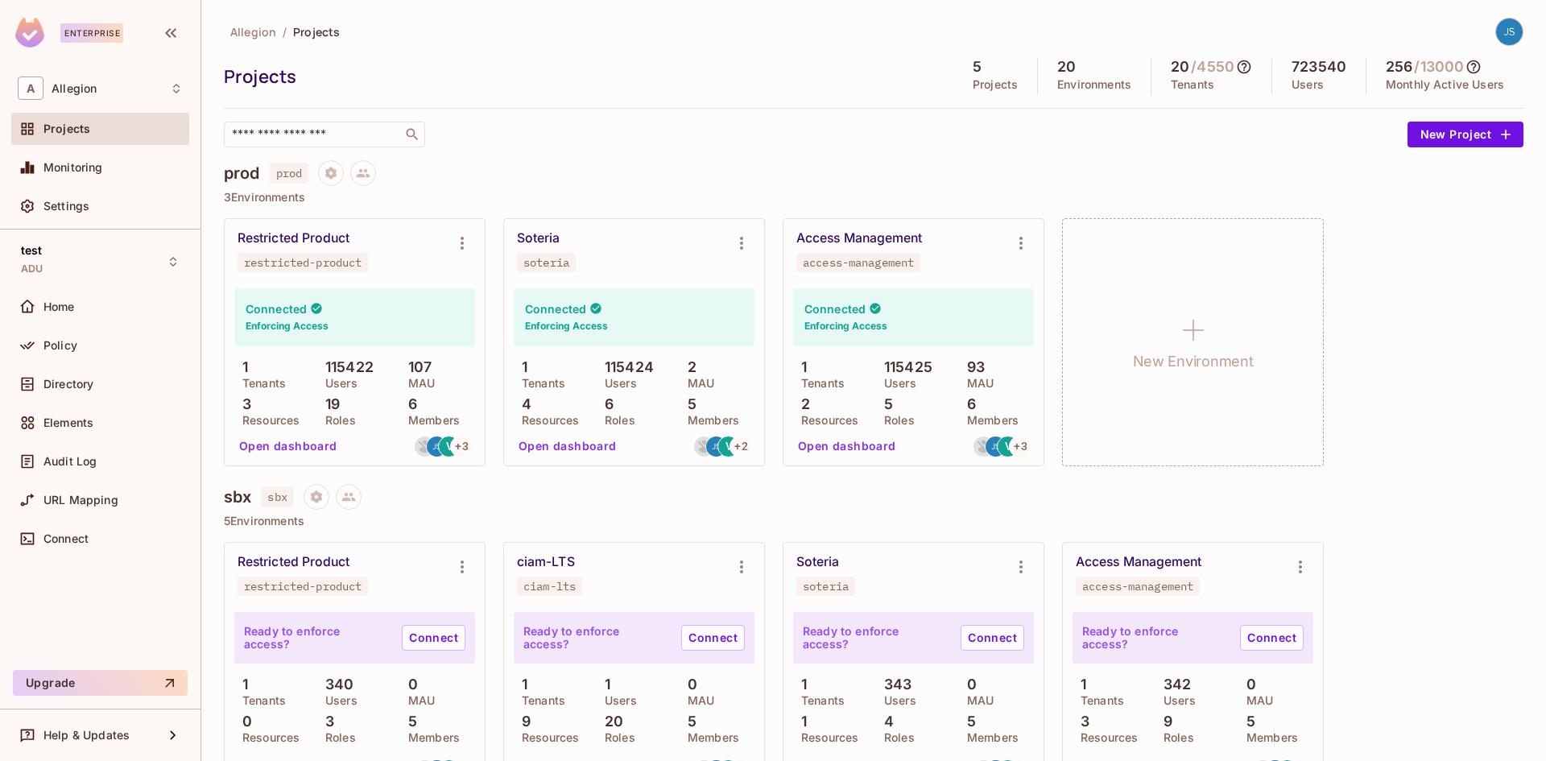
click at [640, 145] on div "​" at bounding box center [812, 135] width 1176 height 26
click at [1466, 69] on icon at bounding box center [1474, 67] width 16 height 16
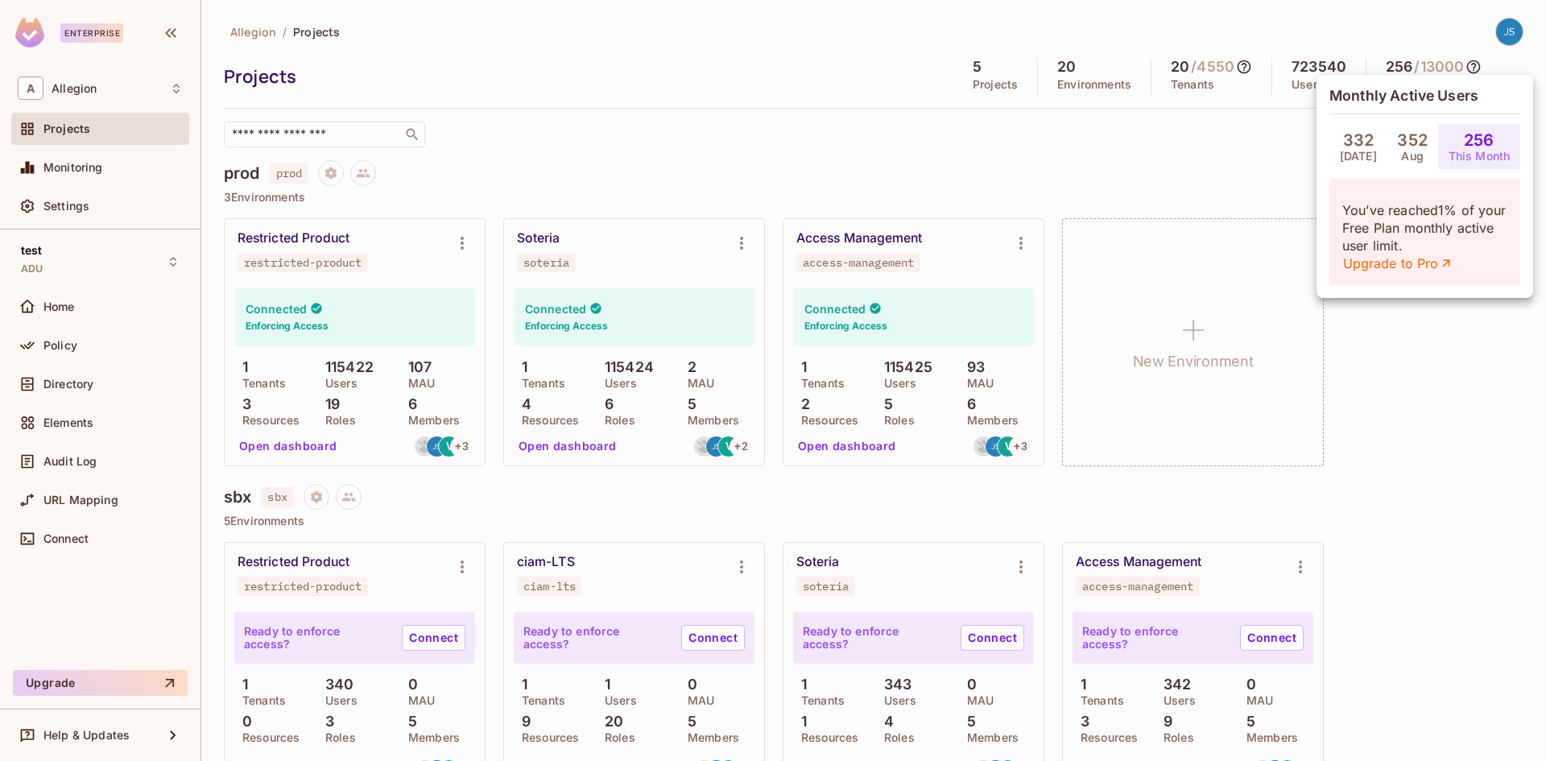
click at [1217, 156] on div at bounding box center [773, 380] width 1546 height 761
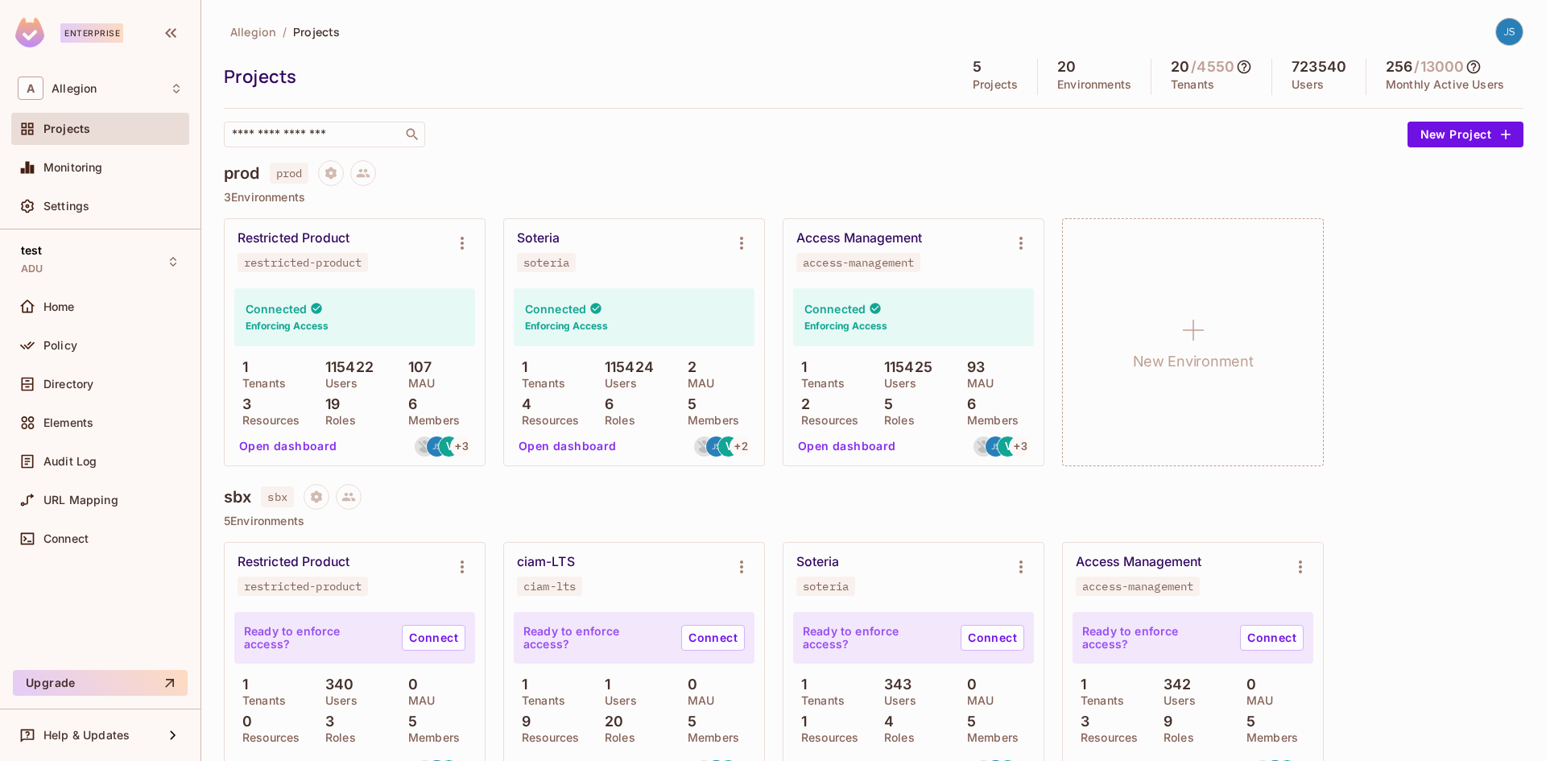
click at [1417, 398] on div "Restricted Product restricted-product Connected Enforcing Access 1 Tenants 1154…" at bounding box center [874, 342] width 1300 height 248
drag, startPoint x: 1414, startPoint y: 65, endPoint x: 1454, endPoint y: 66, distance: 39.5
click at [1454, 66] on h5 "/ 13000" at bounding box center [1439, 67] width 50 height 16
click at [1445, 64] on h5 "/ 13000" at bounding box center [1439, 67] width 50 height 16
drag, startPoint x: 1415, startPoint y: 64, endPoint x: 1453, endPoint y: 65, distance: 37.9
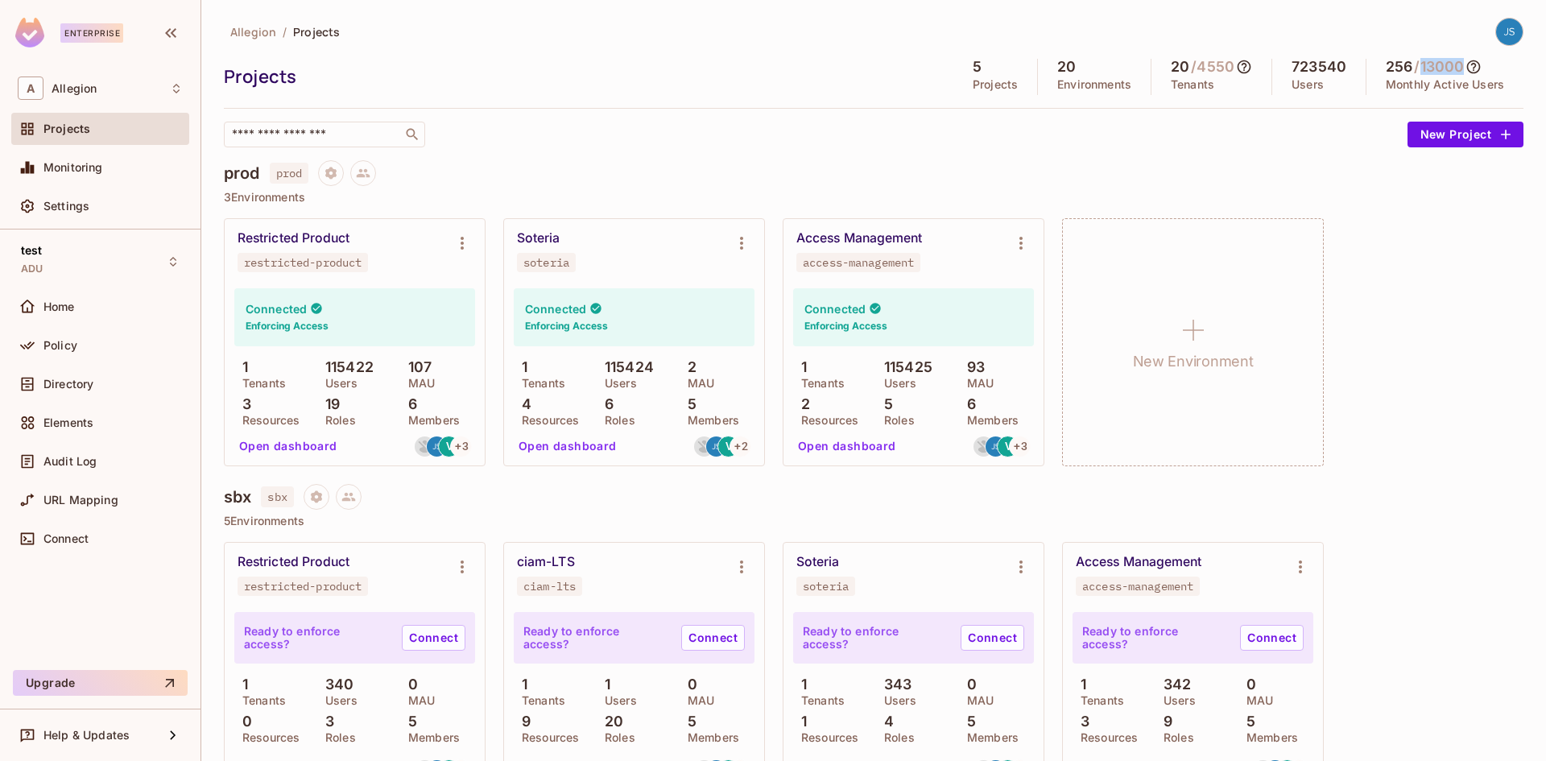
click at [1453, 65] on h5 "/ 13000" at bounding box center [1439, 67] width 50 height 16
click at [1304, 142] on div "​" at bounding box center [812, 135] width 1176 height 26
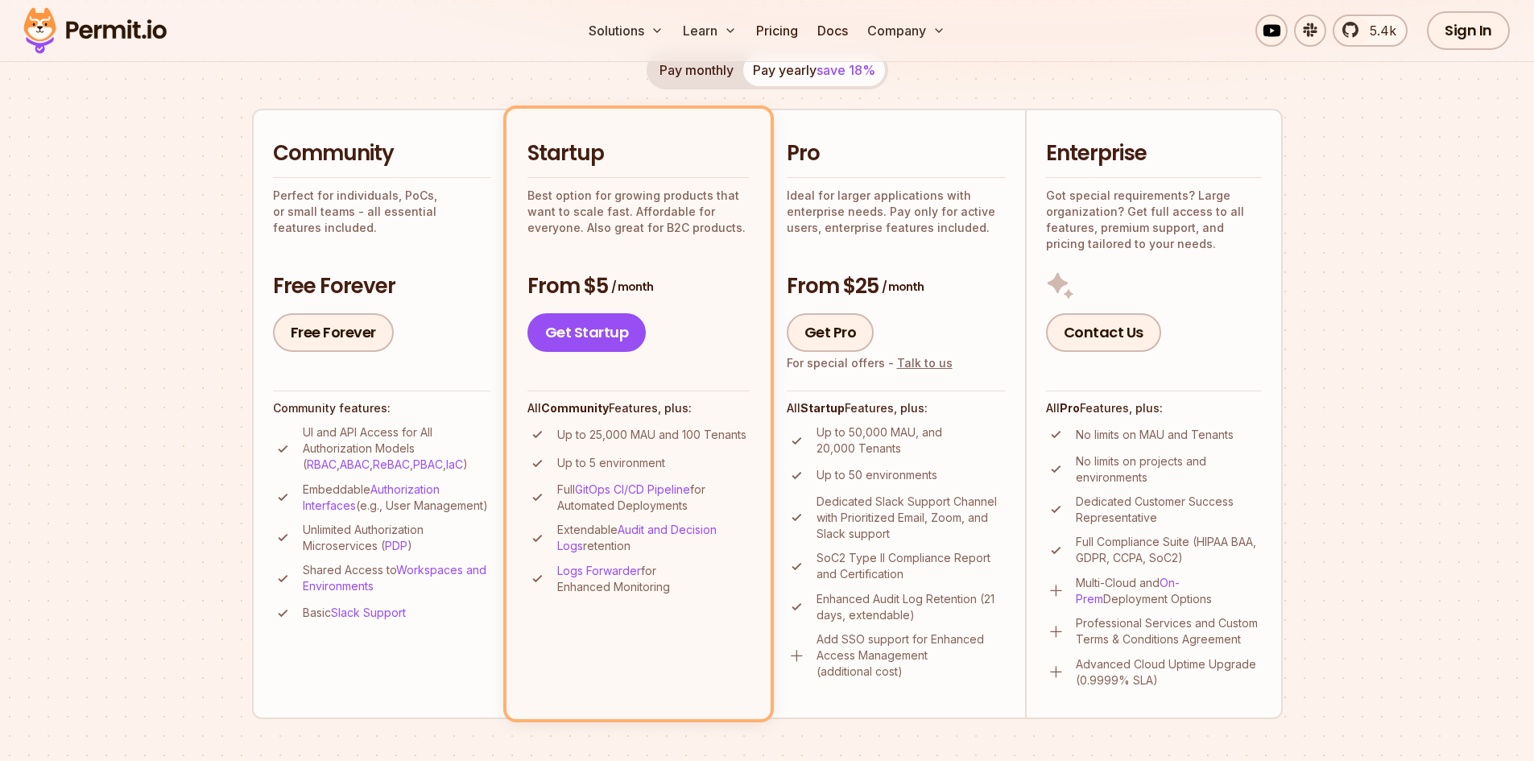
scroll to position [322, 0]
